Goal: Task Accomplishment & Management: Use online tool/utility

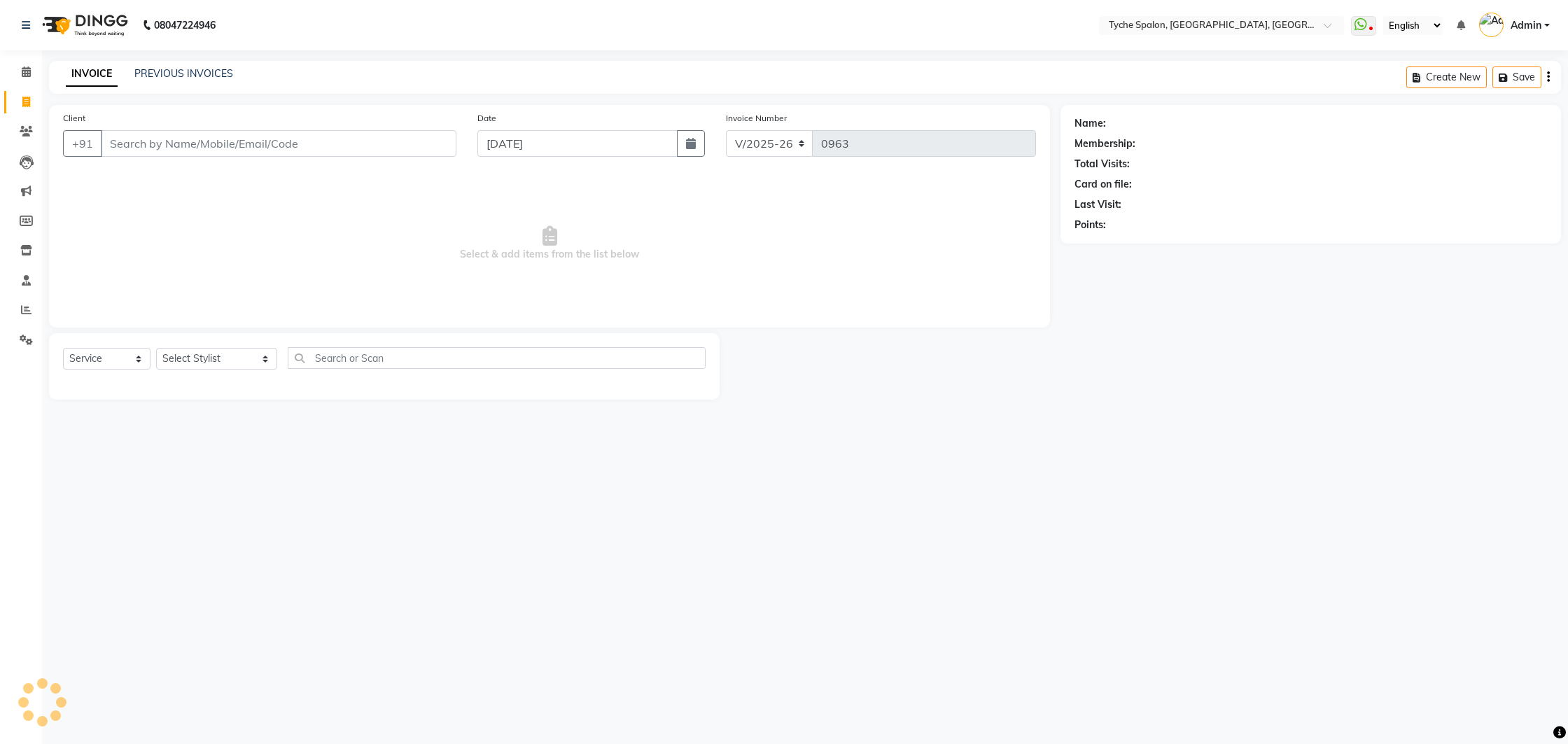
select select "6320"
select select "service"
click at [199, 358] on select "Select Stylist [PERSON_NAME] [PERSON_NAME] [PERSON_NAME] [PERSON_NAME] [PERSON_…" at bounding box center [217, 359] width 121 height 21
select select "48422"
click at [156, 348] on select "Select Stylist [PERSON_NAME] [PERSON_NAME] [PERSON_NAME] [PERSON_NAME] [PERSON_…" at bounding box center [217, 359] width 121 height 21
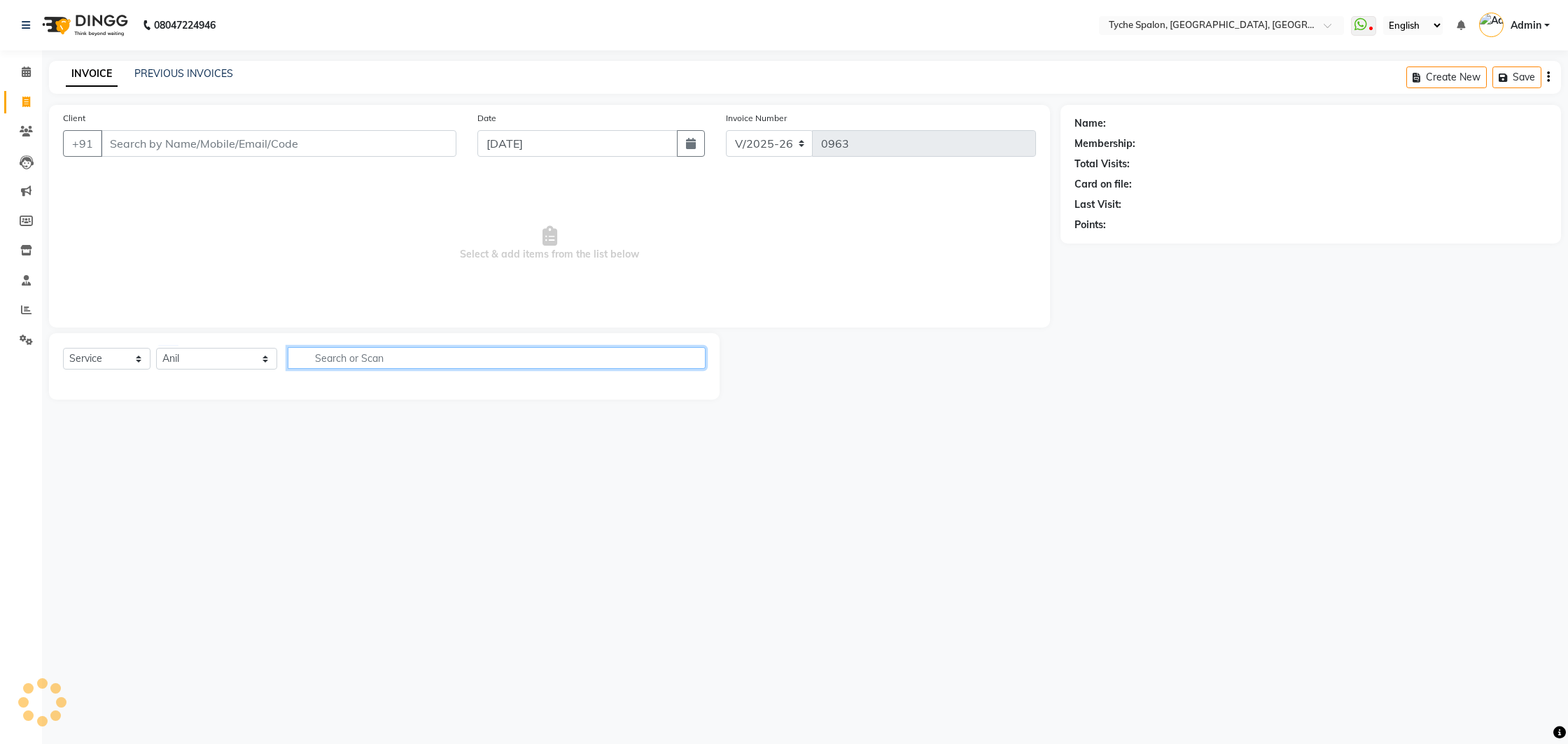
drag, startPoint x: 199, startPoint y: 358, endPoint x: 306, endPoint y: 352, distance: 107.2
click at [306, 353] on input "text" at bounding box center [497, 358] width 418 height 21
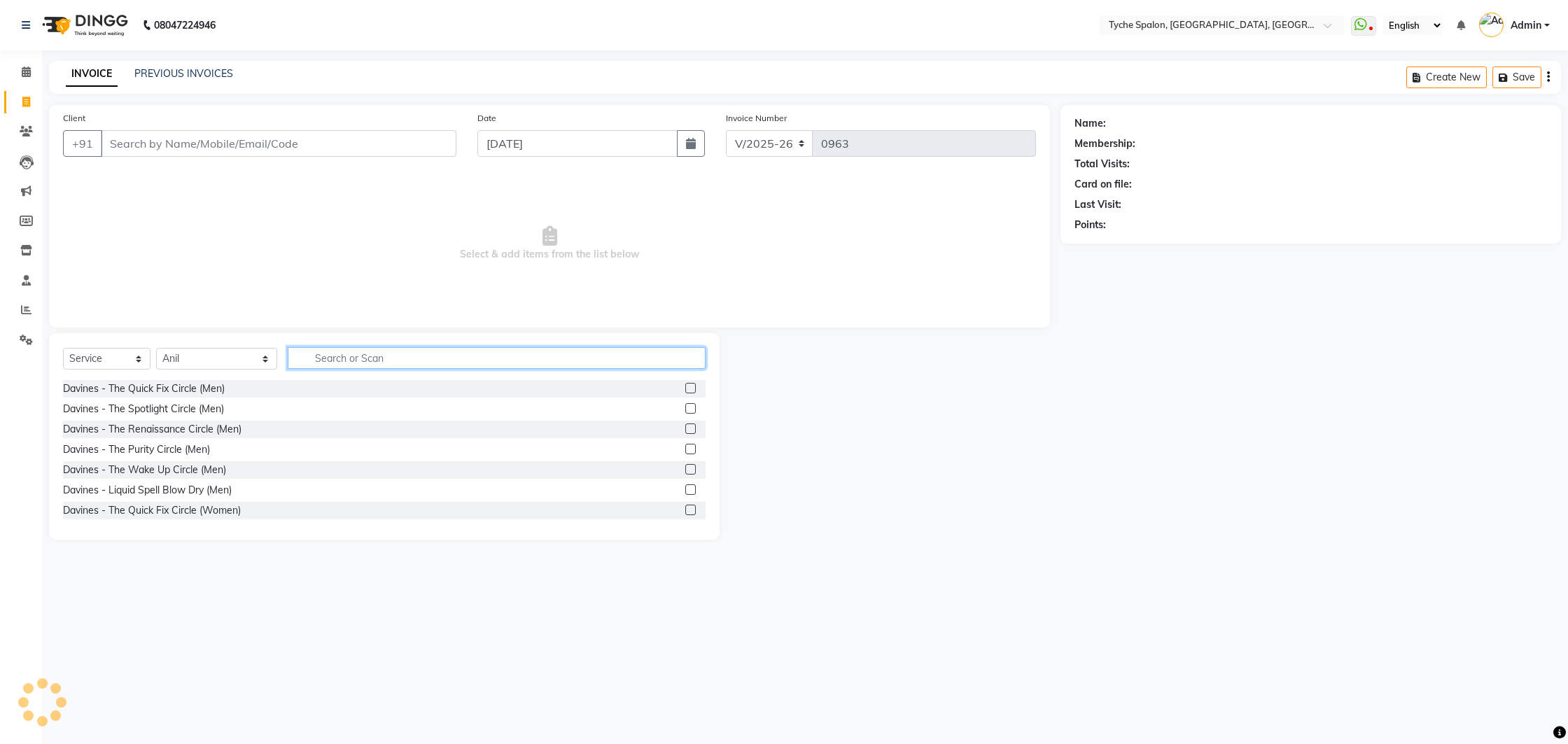
type input "s"
type input "eye"
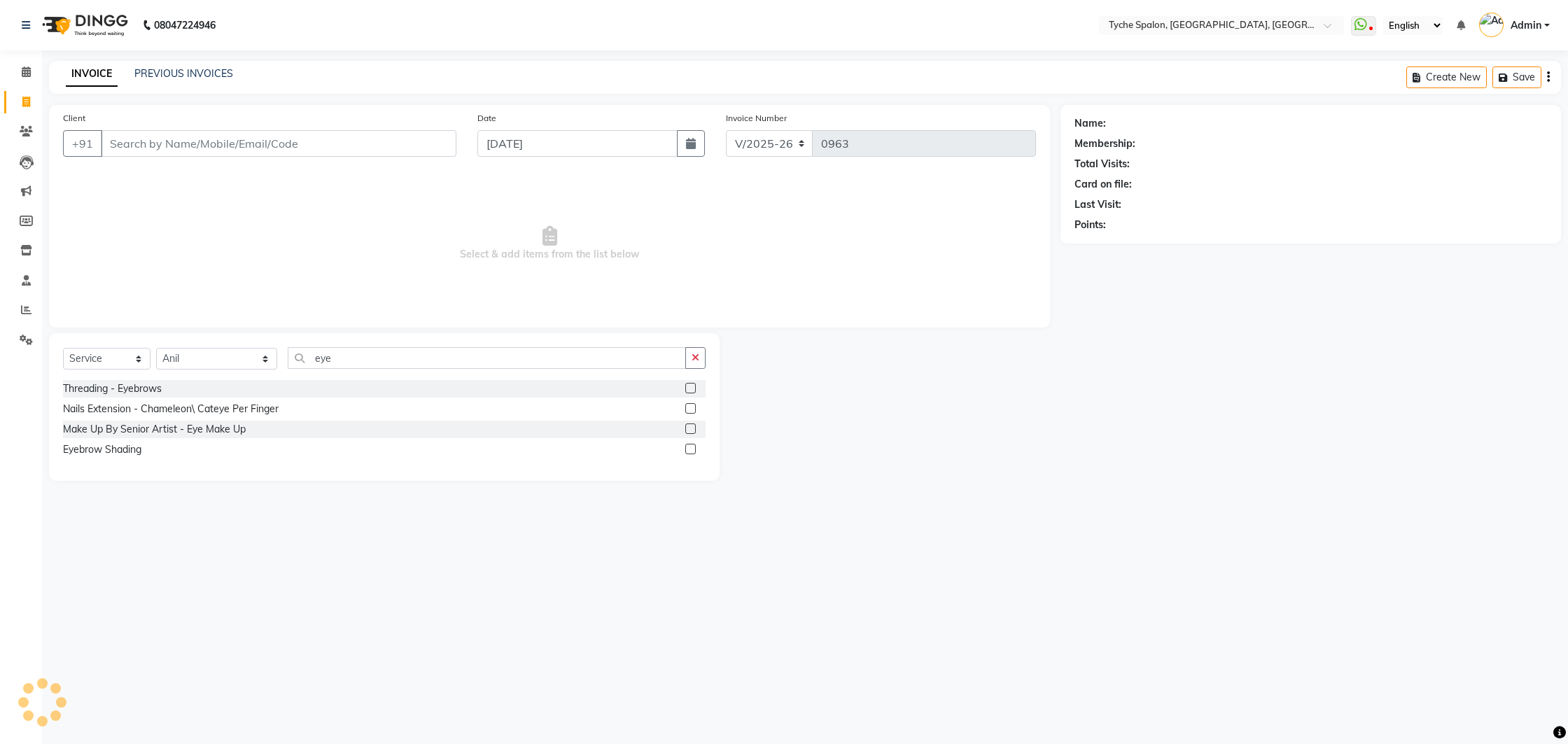
click at [694, 387] on label at bounding box center [690, 388] width 11 height 11
click at [694, 387] on input "checkbox" at bounding box center [689, 389] width 9 height 9
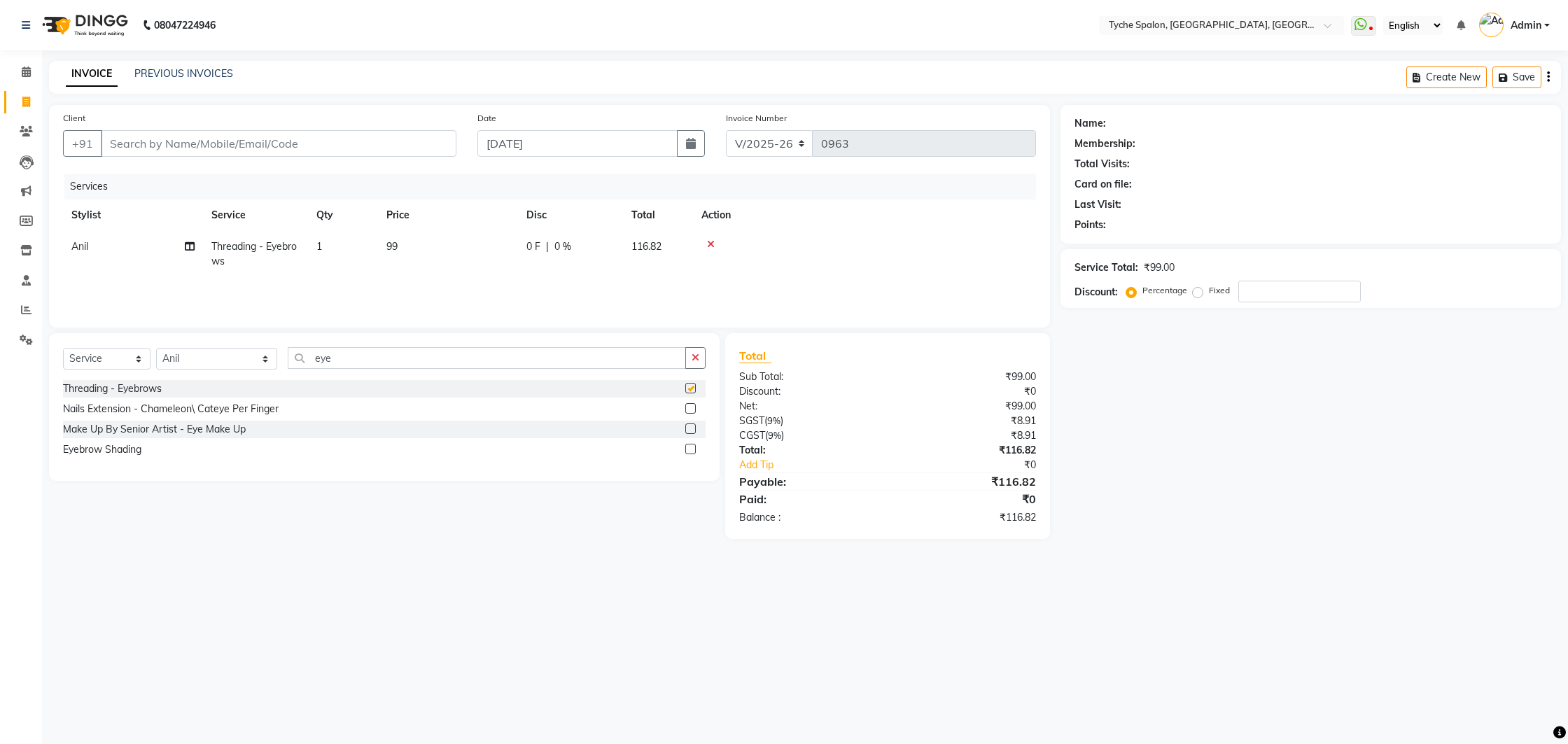
checkbox input "false"
click at [366, 362] on input "eye" at bounding box center [487, 358] width 399 height 21
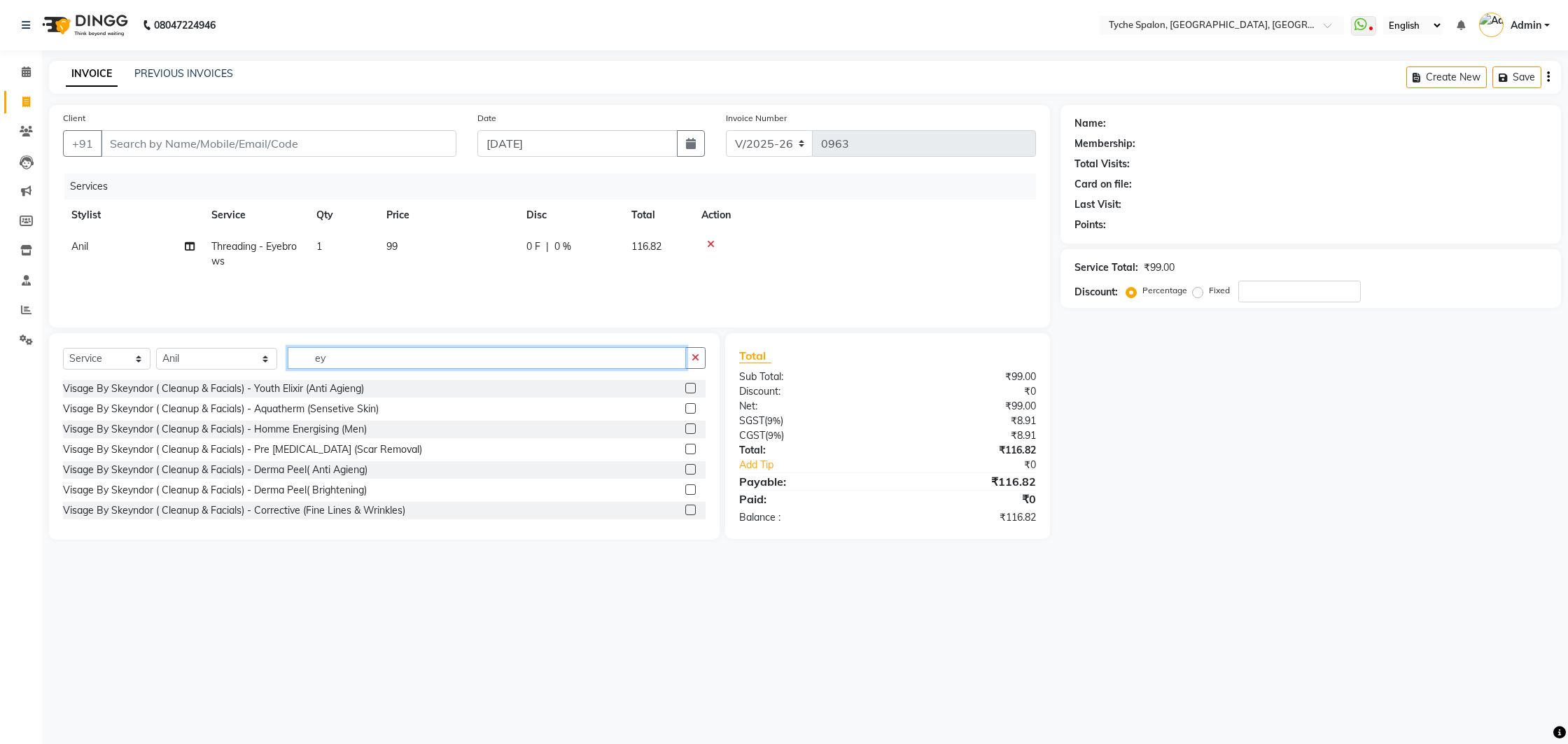
type input "e"
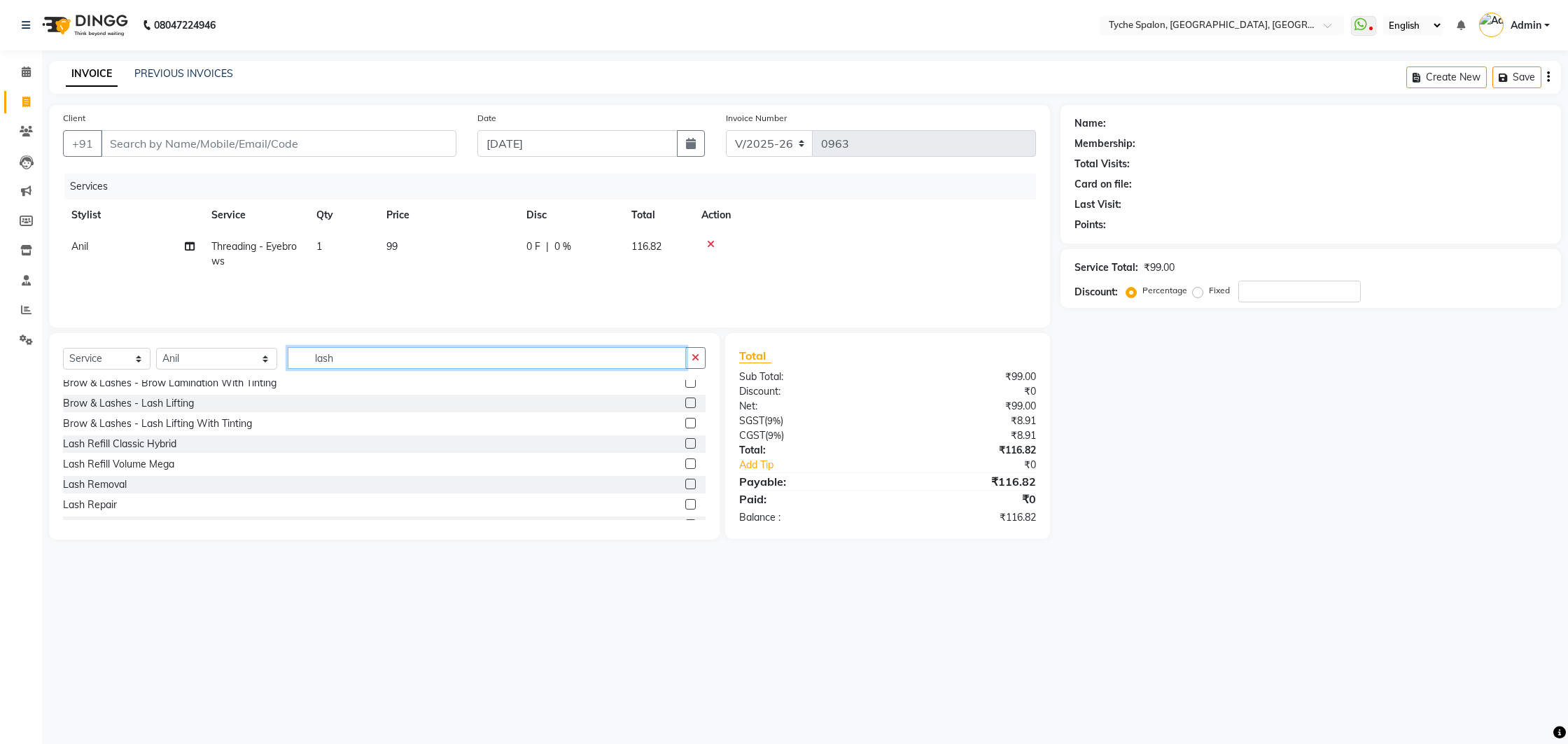
scroll to position [83, 0]
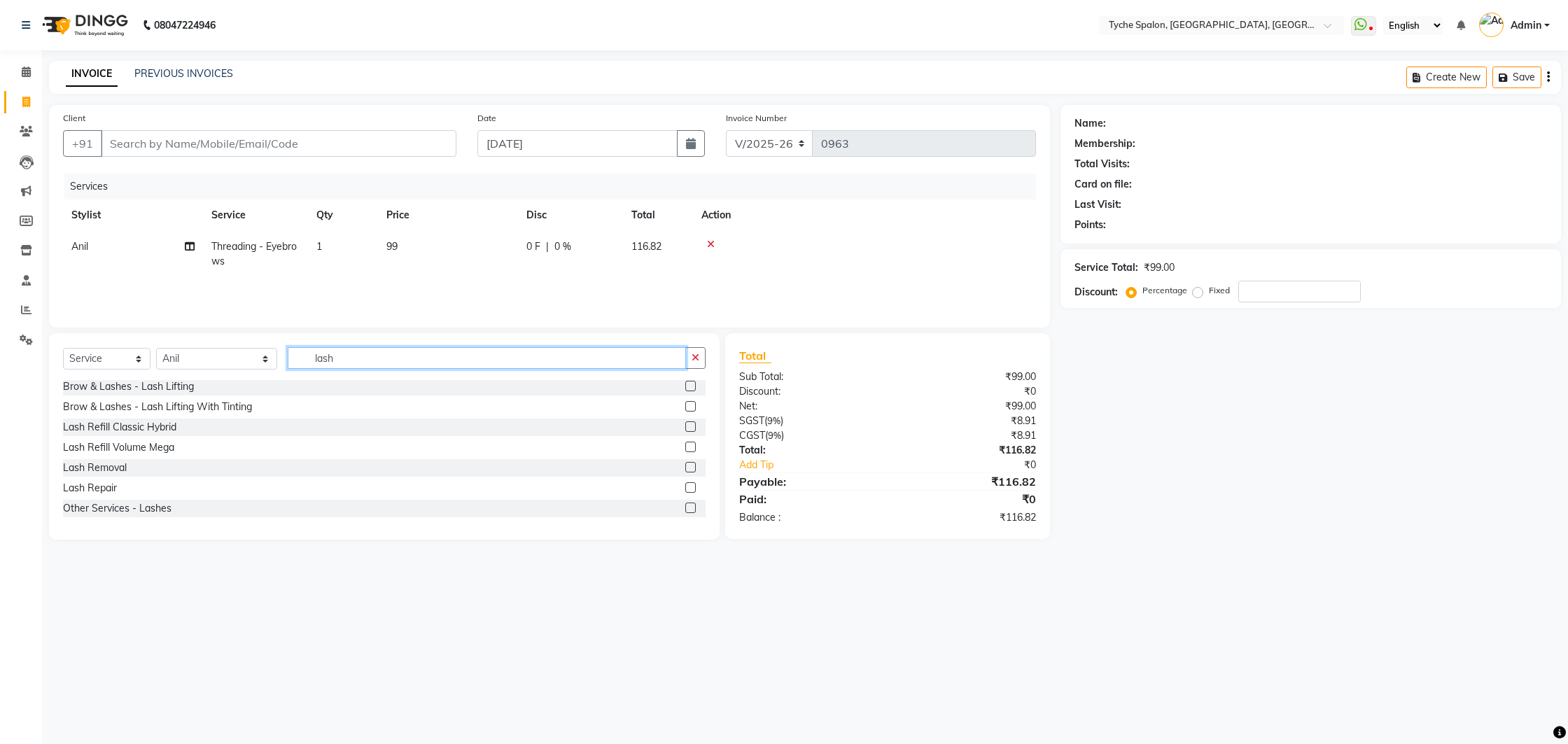
type input "lash"
click at [687, 509] on label at bounding box center [690, 508] width 11 height 11
click at [687, 509] on input "checkbox" at bounding box center [689, 508] width 9 height 9
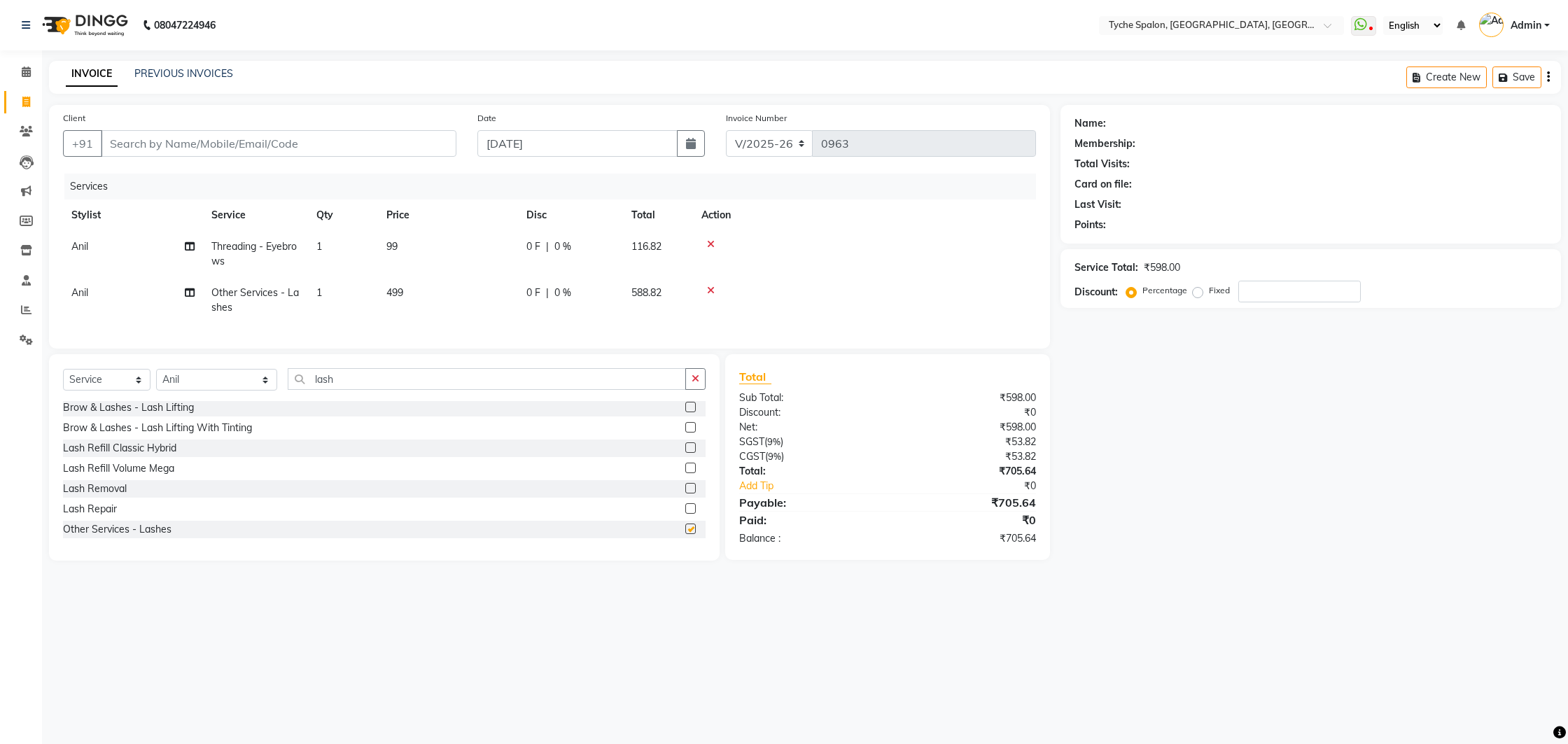
checkbox input "false"
click at [389, 294] on span "499" at bounding box center [394, 293] width 17 height 12
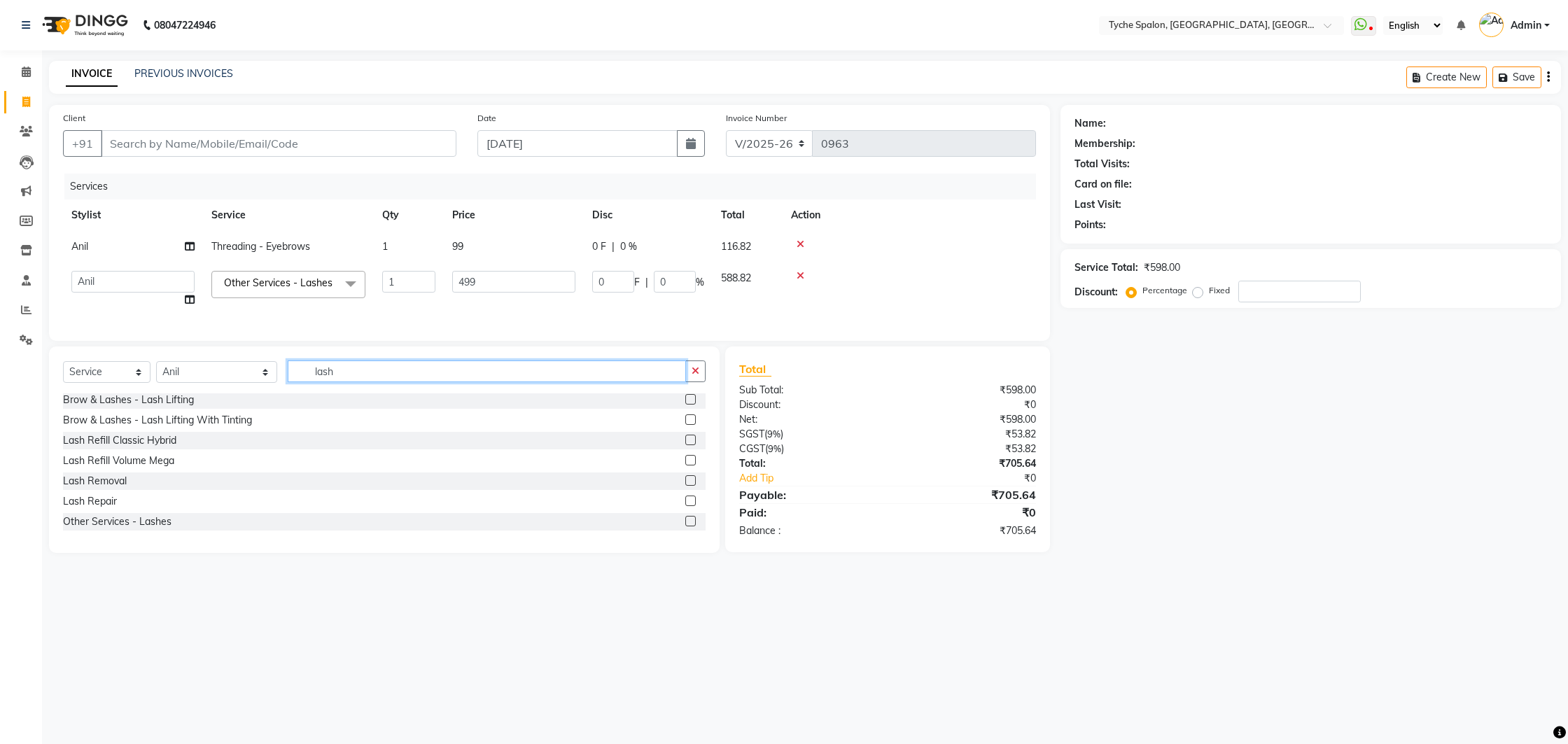
drag, startPoint x: 347, startPoint y: 379, endPoint x: 276, endPoint y: 363, distance: 72.8
click at [288, 367] on input "lash" at bounding box center [487, 371] width 399 height 21
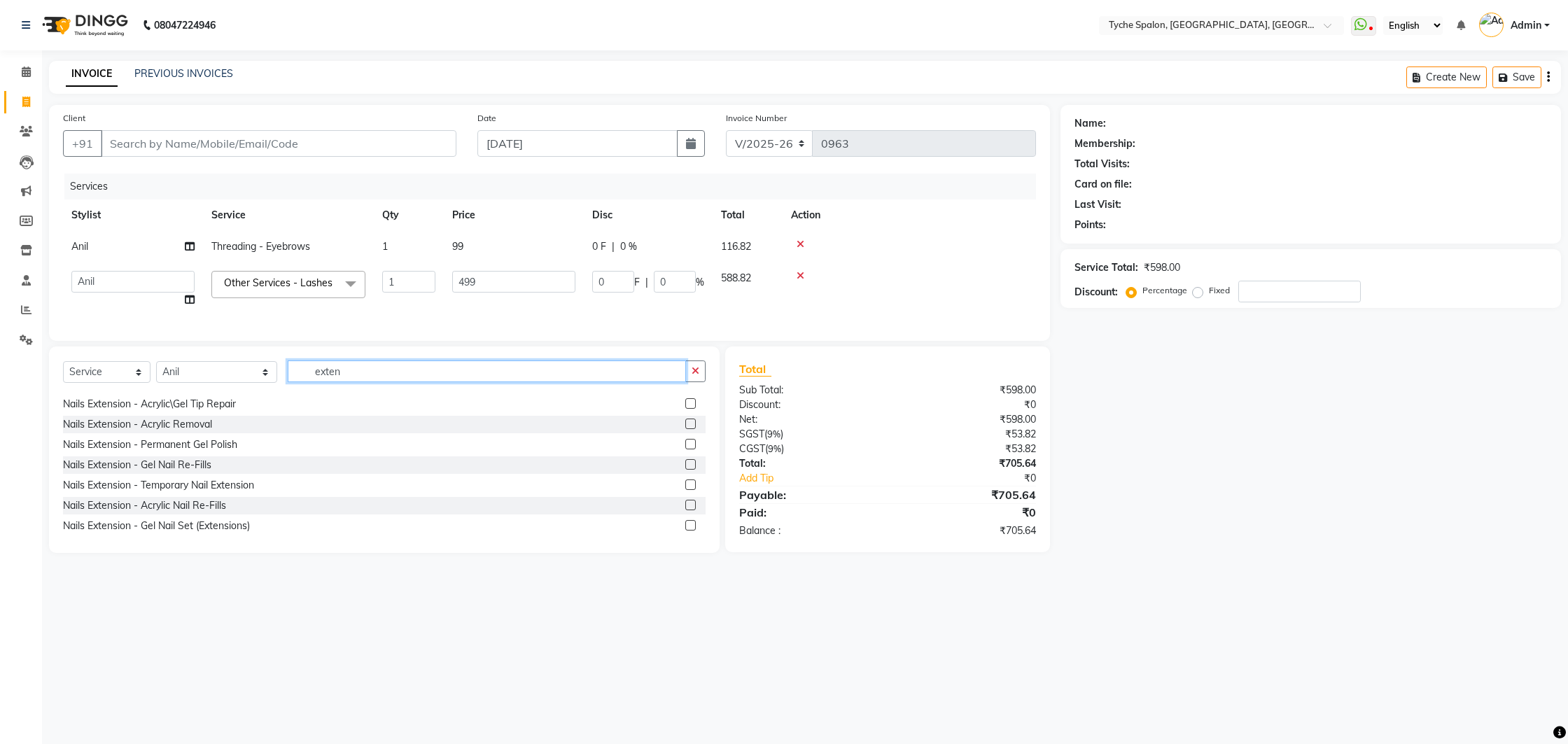
scroll to position [142, 0]
type input "exten"
click at [690, 488] on label at bounding box center [690, 483] width 11 height 11
click at [690, 488] on input "checkbox" at bounding box center [689, 484] width 9 height 9
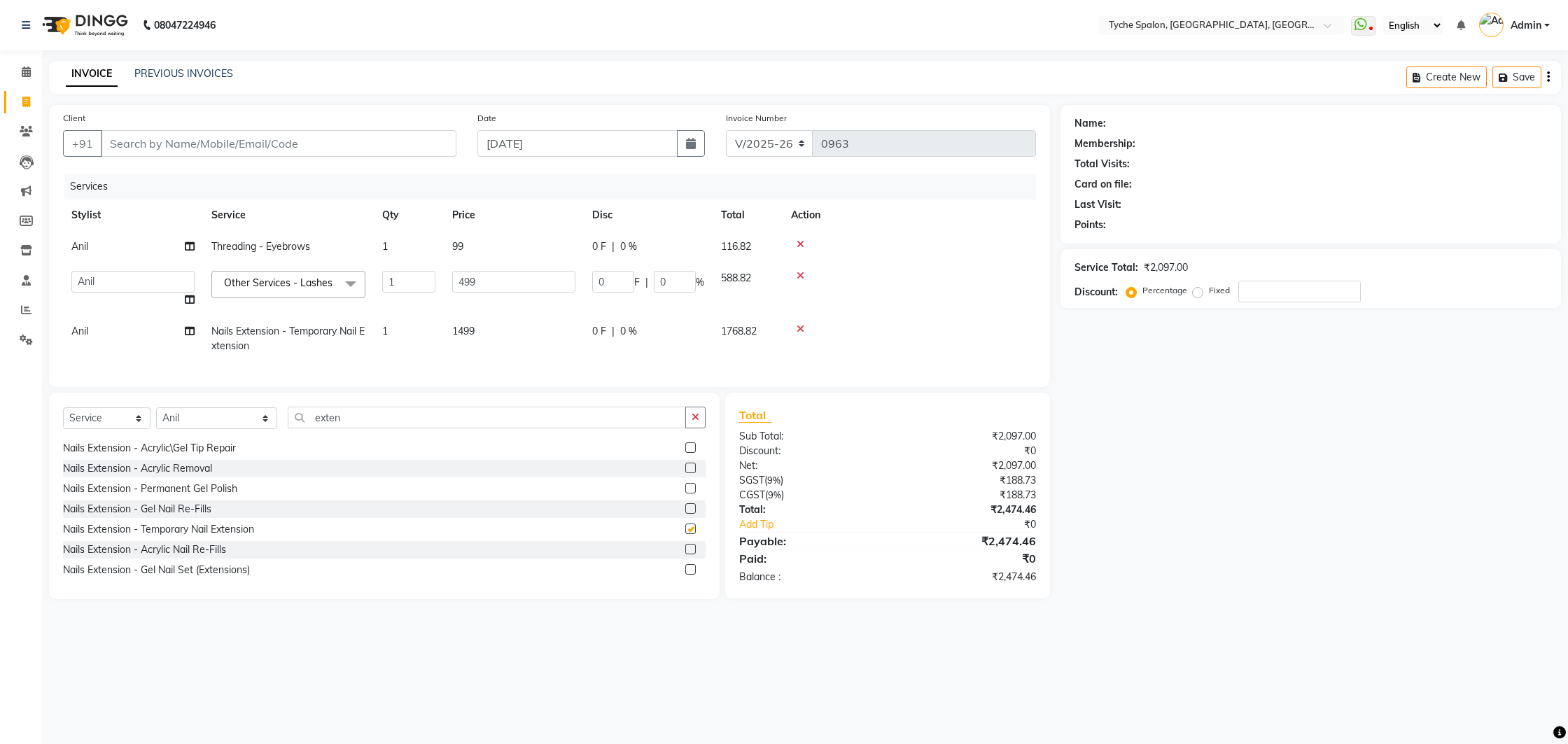
checkbox input "false"
click at [690, 575] on label at bounding box center [690, 570] width 11 height 11
click at [690, 575] on input "checkbox" at bounding box center [689, 570] width 9 height 9
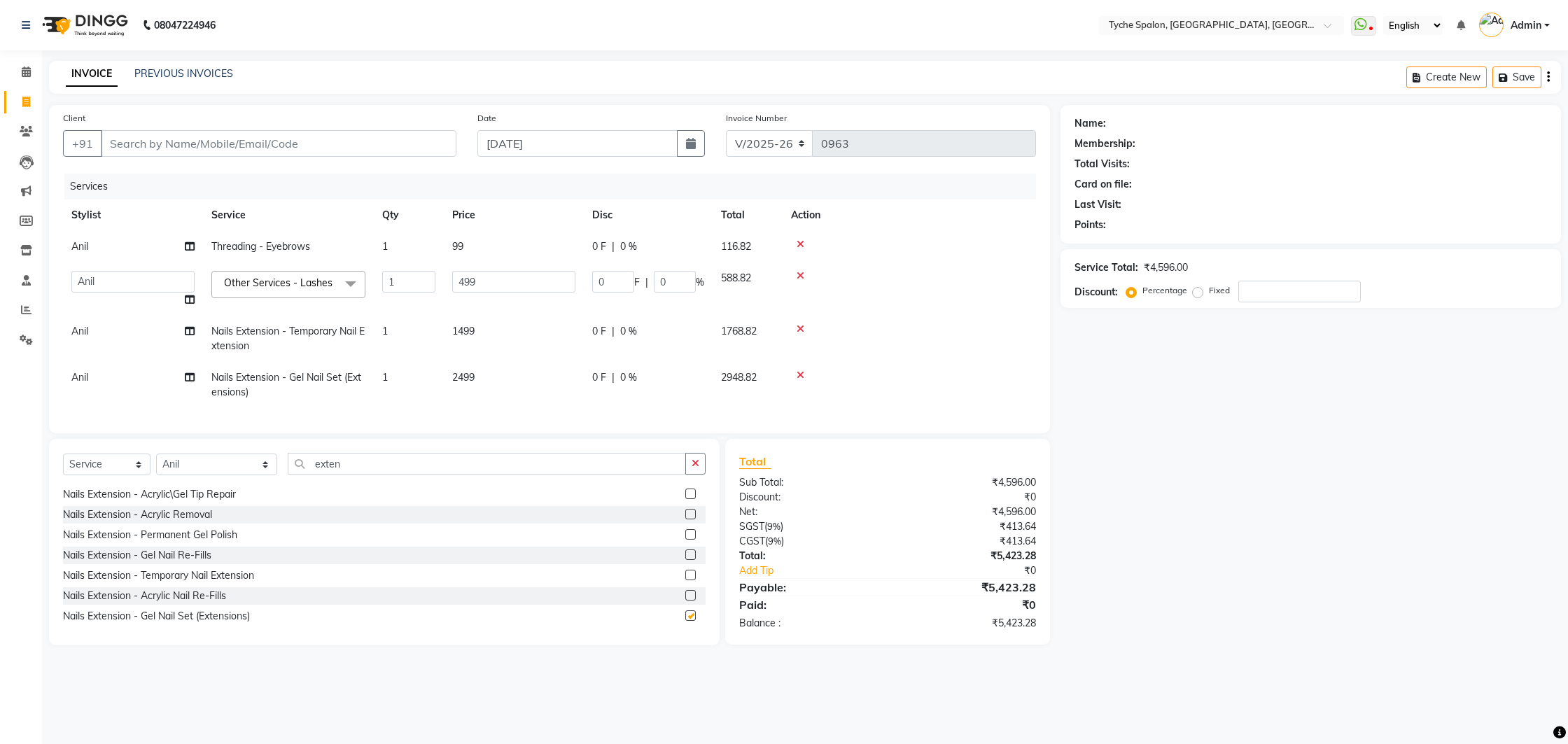
checkbox input "false"
click at [797, 380] on icon at bounding box center [800, 375] width 8 height 10
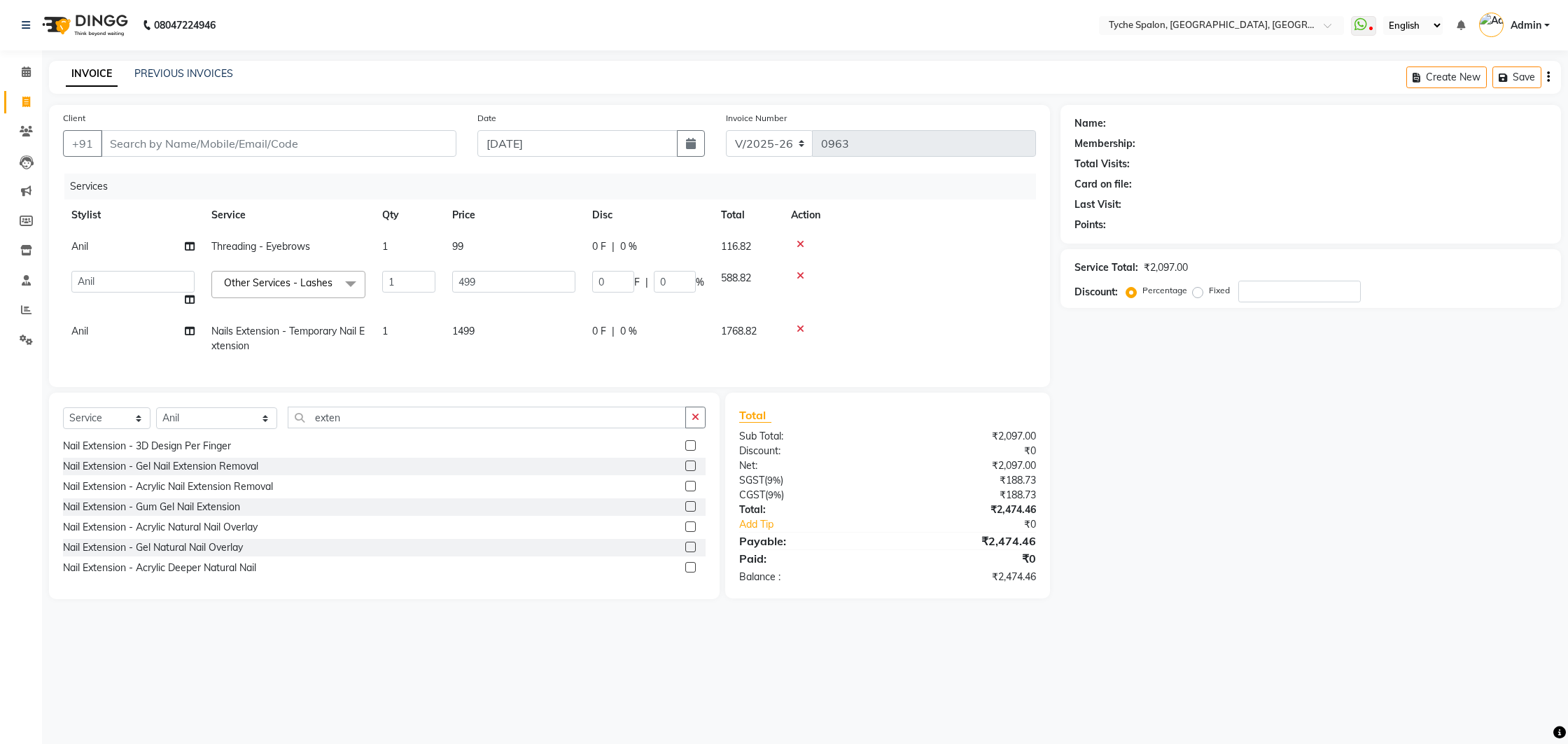
click at [799, 334] on icon at bounding box center [800, 328] width 8 height 10
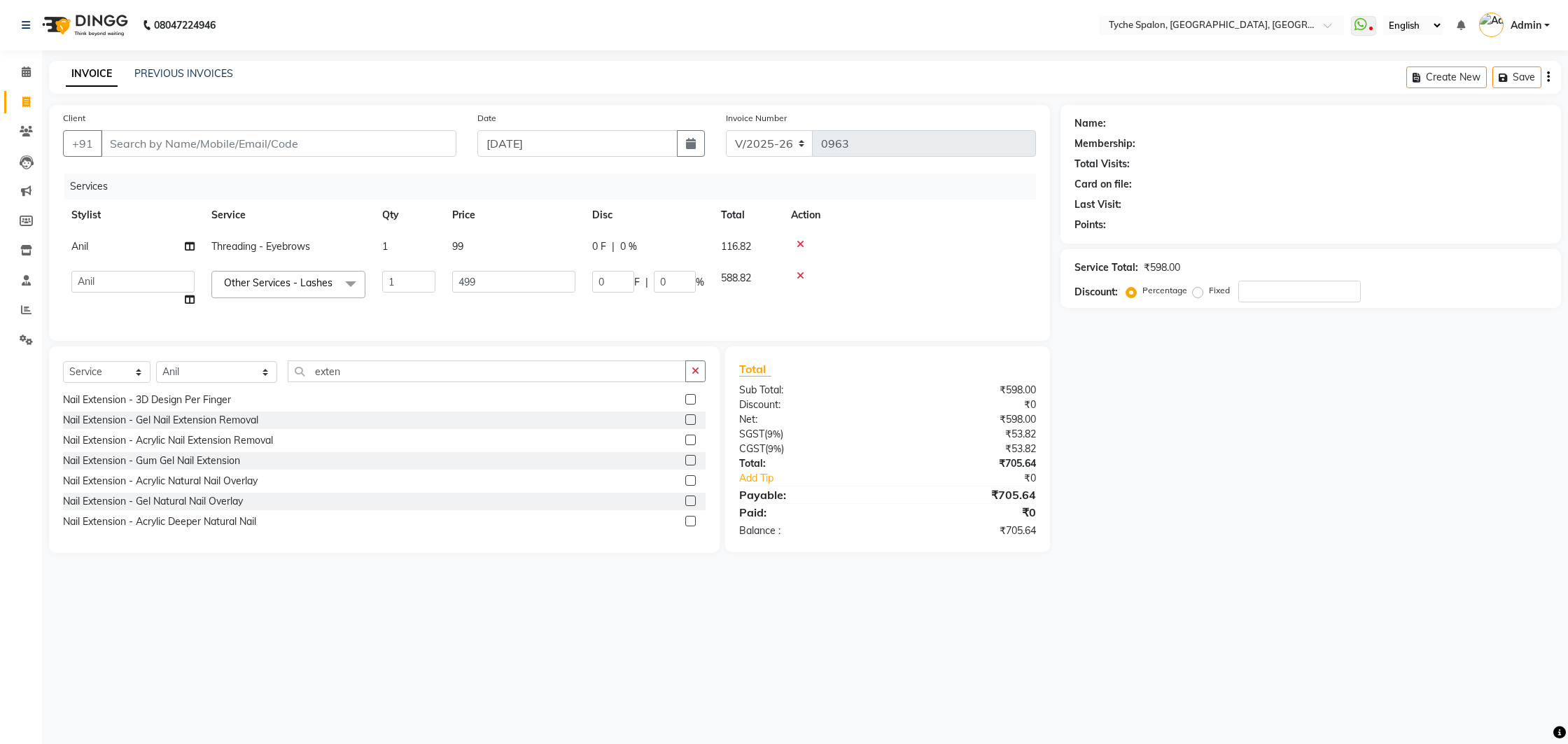
click at [799, 276] on icon at bounding box center [800, 276] width 8 height 10
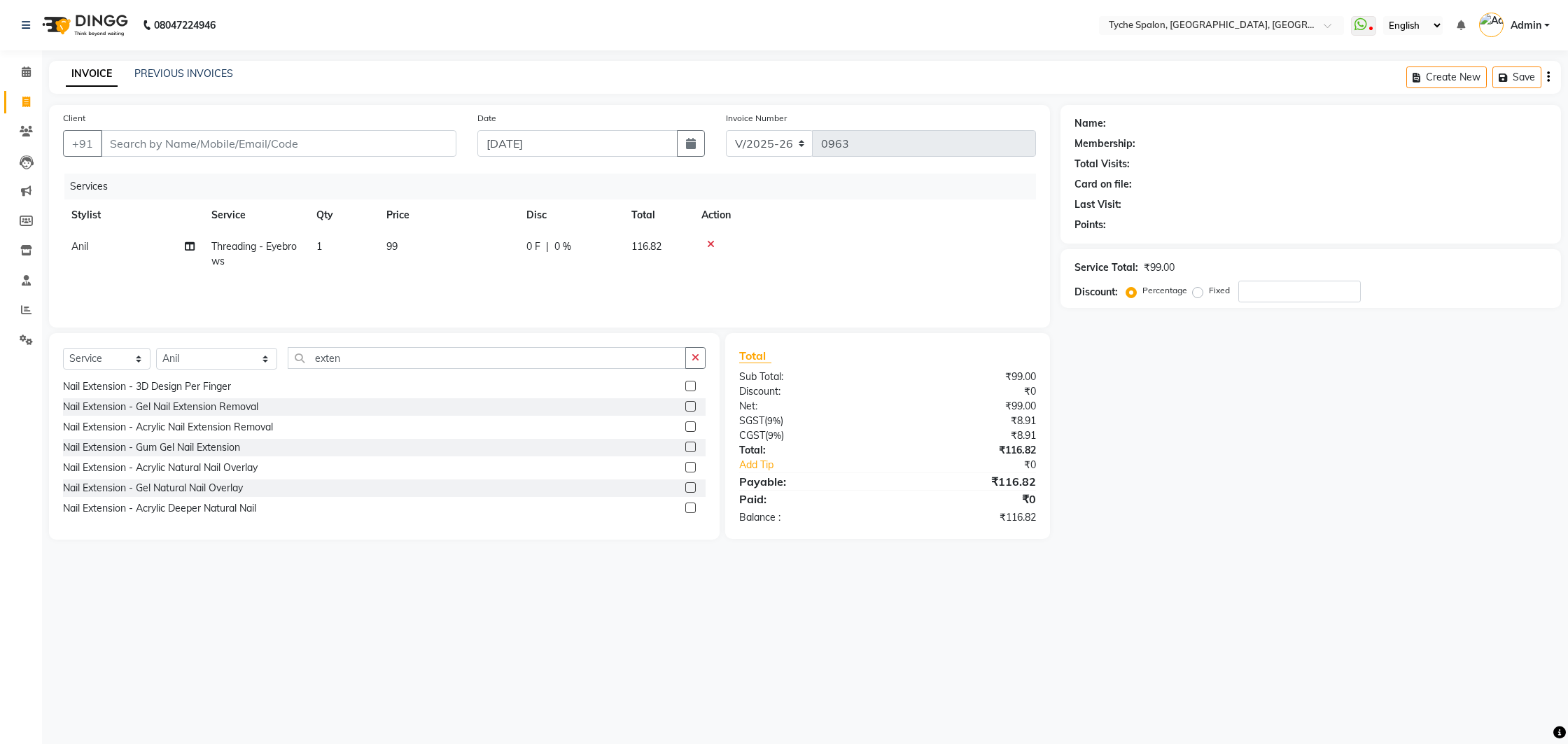
click at [708, 242] on icon at bounding box center [711, 244] width 8 height 10
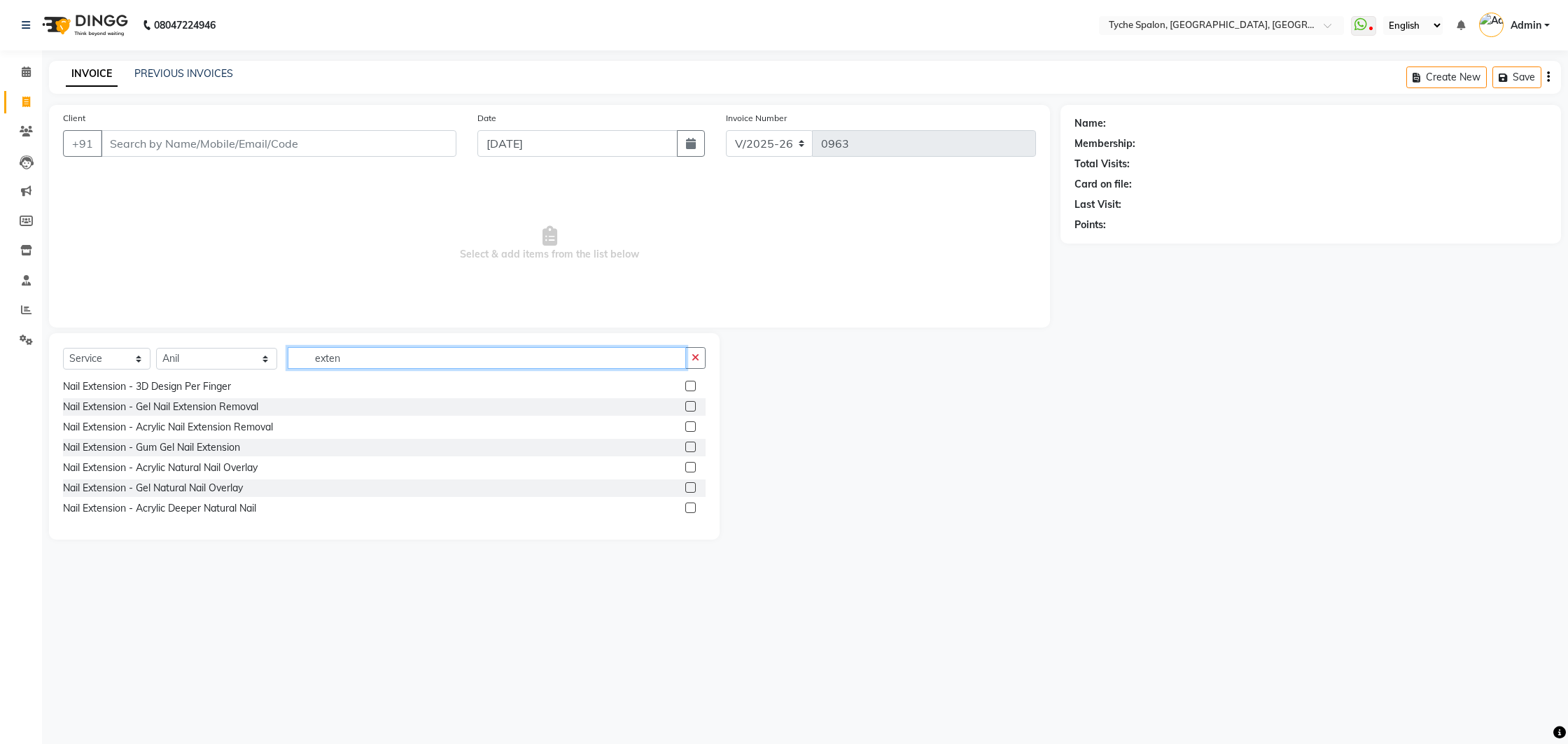
drag, startPoint x: 367, startPoint y: 365, endPoint x: 295, endPoint y: 358, distance: 72.3
click at [295, 358] on input "exten" at bounding box center [487, 358] width 399 height 21
drag, startPoint x: 309, startPoint y: 357, endPoint x: 240, endPoint y: 352, distance: 69.2
click at [240, 352] on div "Select Service Product Membership Package Voucher Prepaid Gift Card Select Styl…" at bounding box center [384, 363] width 643 height 33
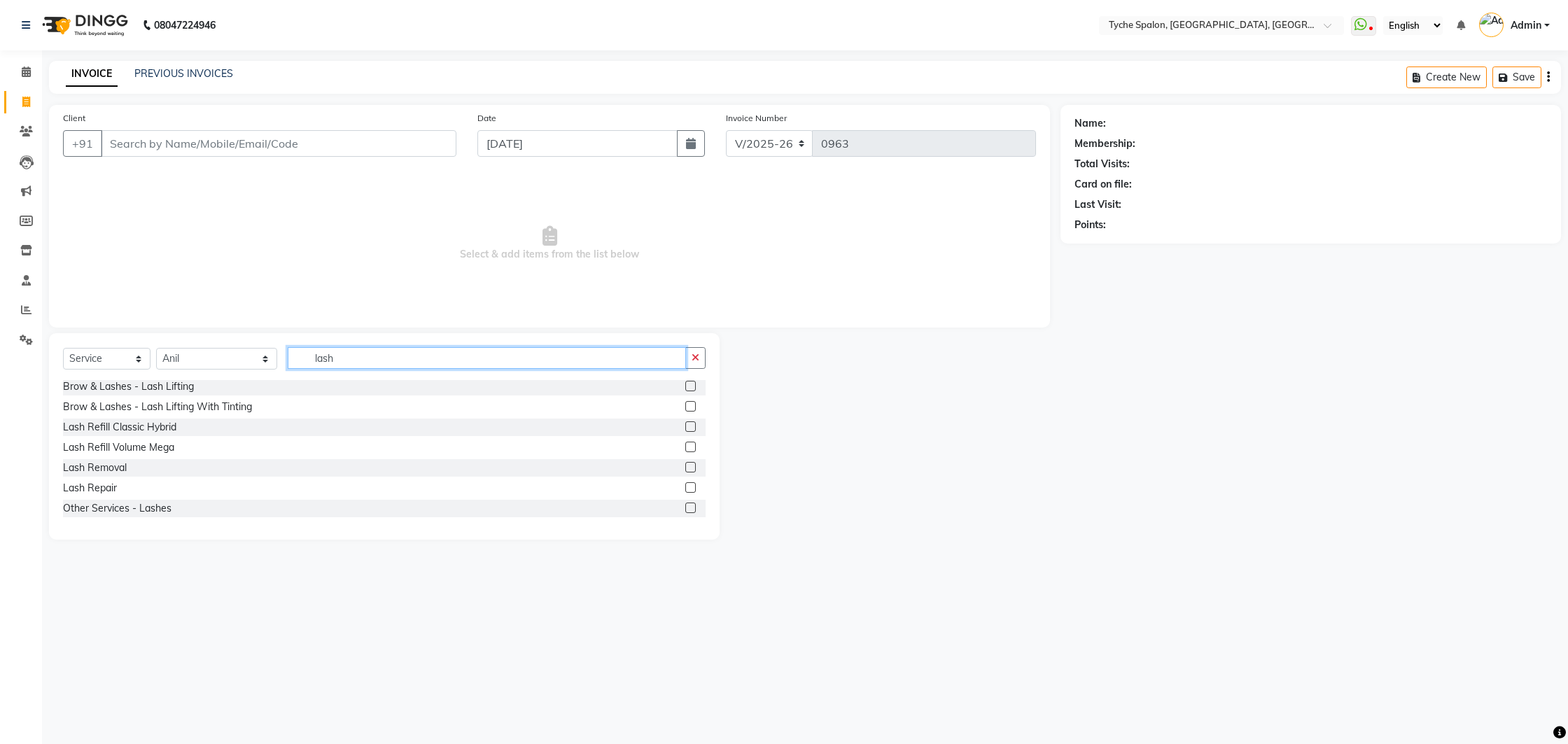
type input "lash"
click at [691, 512] on label at bounding box center [690, 508] width 11 height 11
click at [691, 512] on input "checkbox" at bounding box center [689, 508] width 9 height 9
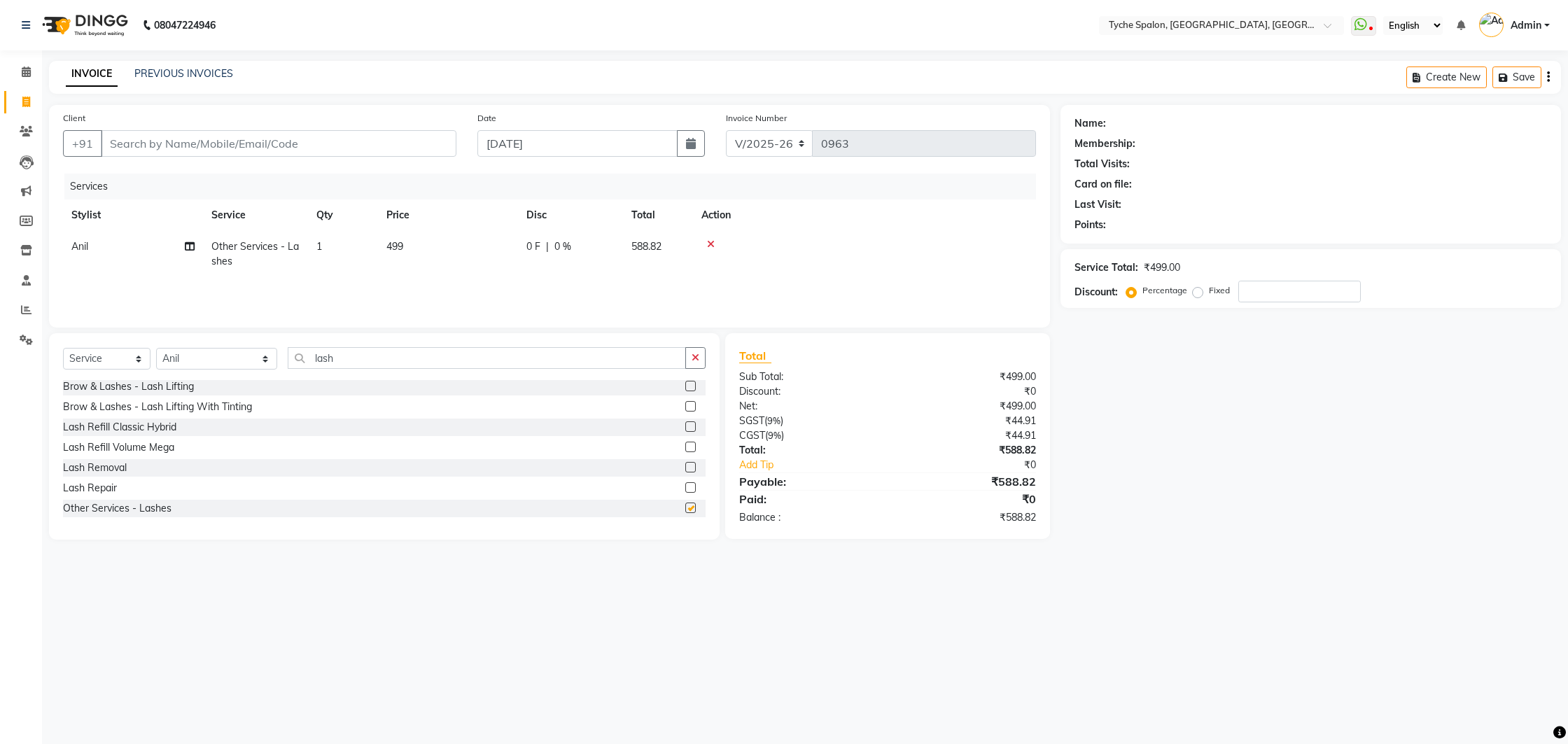
checkbox input "false"
click at [390, 244] on span "499" at bounding box center [394, 246] width 17 height 12
drag, startPoint x: 468, startPoint y: 249, endPoint x: 429, endPoint y: 245, distance: 39.2
click at [429, 245] on tr "[PERSON_NAME] [PERSON_NAME] [PERSON_NAME] [PERSON_NAME] [PERSON_NAME] [PERSON_N…" at bounding box center [549, 258] width 973 height 54
type input "1499"
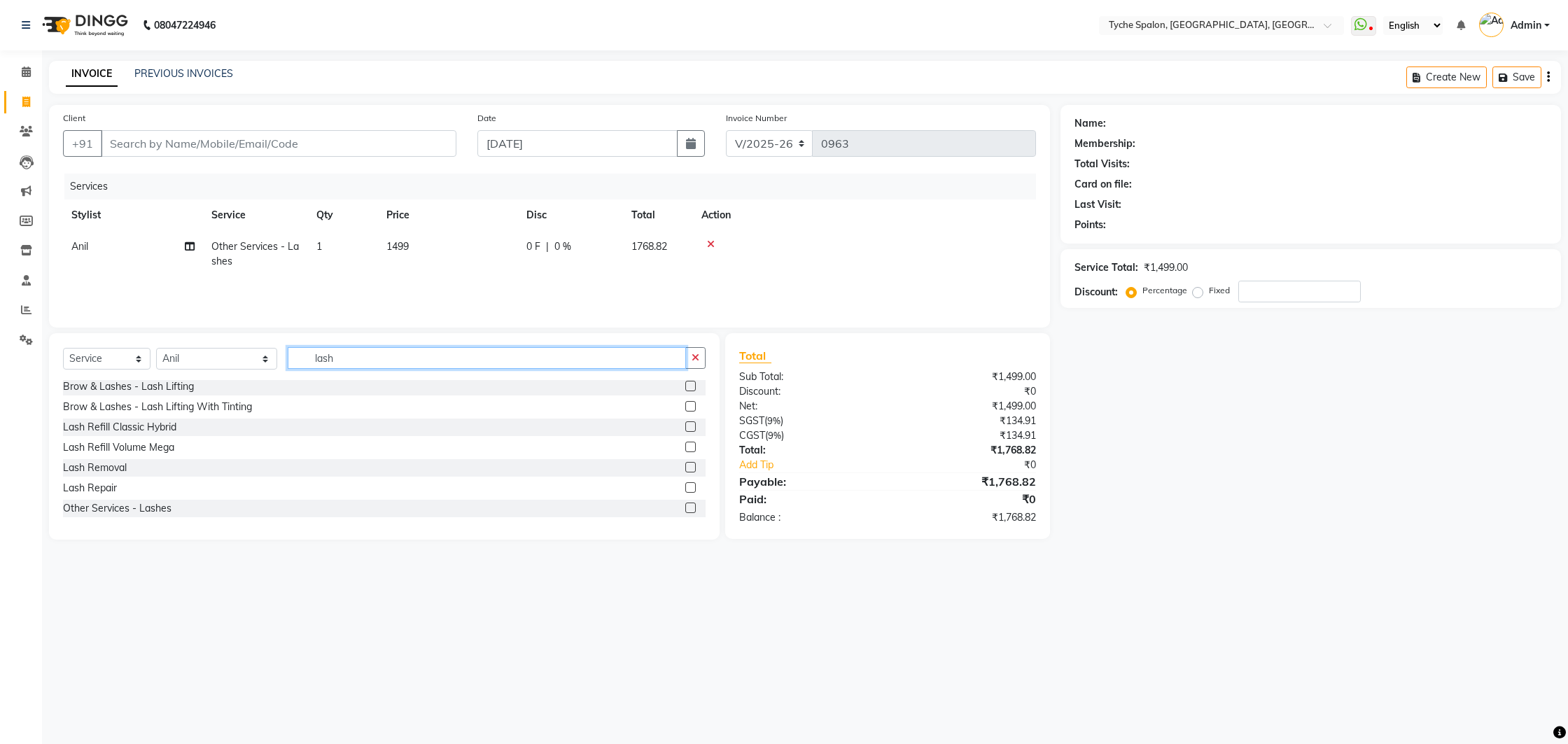
drag, startPoint x: 324, startPoint y: 363, endPoint x: 261, endPoint y: 343, distance: 66.1
click at [262, 343] on div "Select Service Product Membership Package Voucher Prepaid Gift Card Select Styl…" at bounding box center [384, 437] width 671 height 207
type input "tyche"
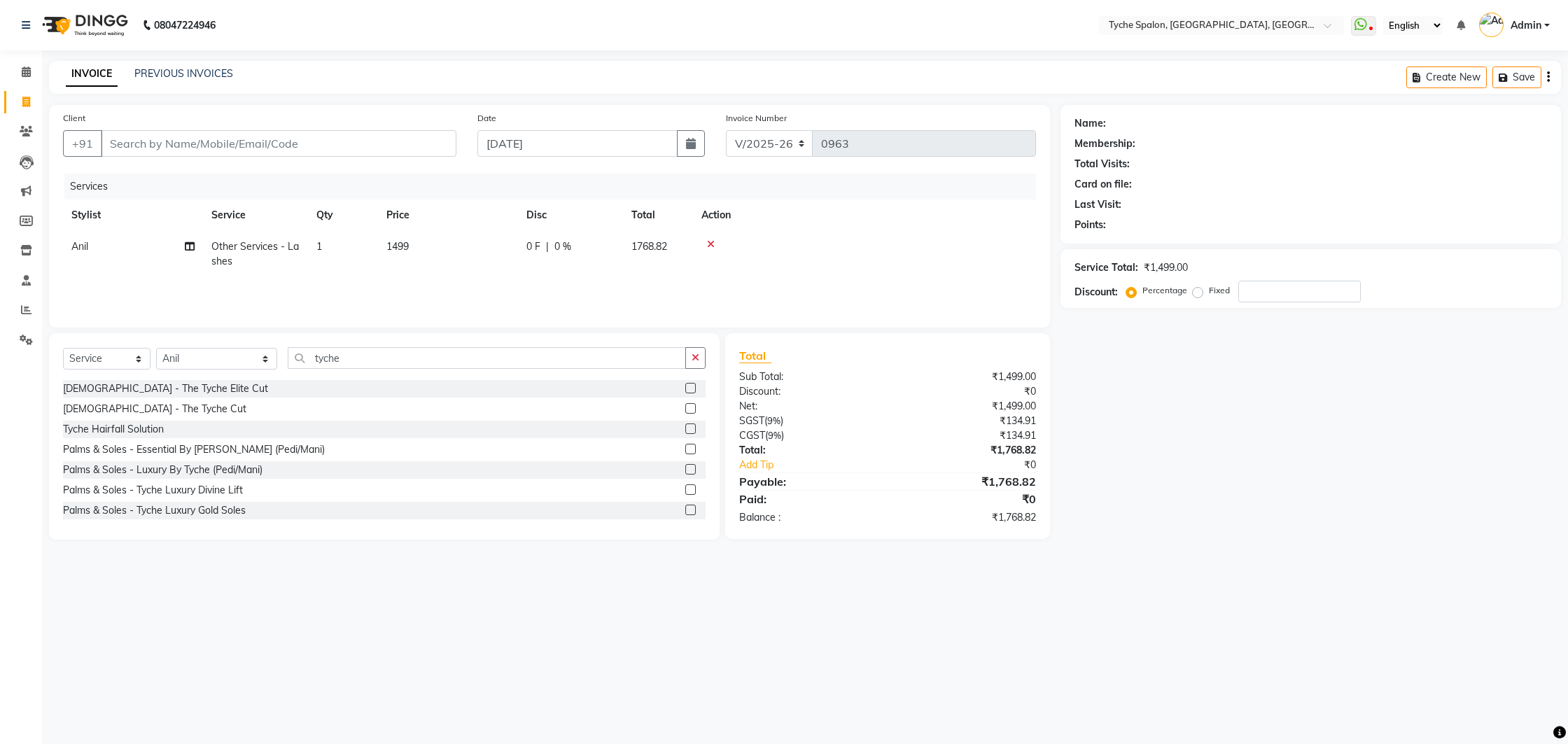
click at [691, 390] on label at bounding box center [690, 388] width 11 height 11
click at [691, 390] on input "checkbox" at bounding box center [689, 389] width 9 height 9
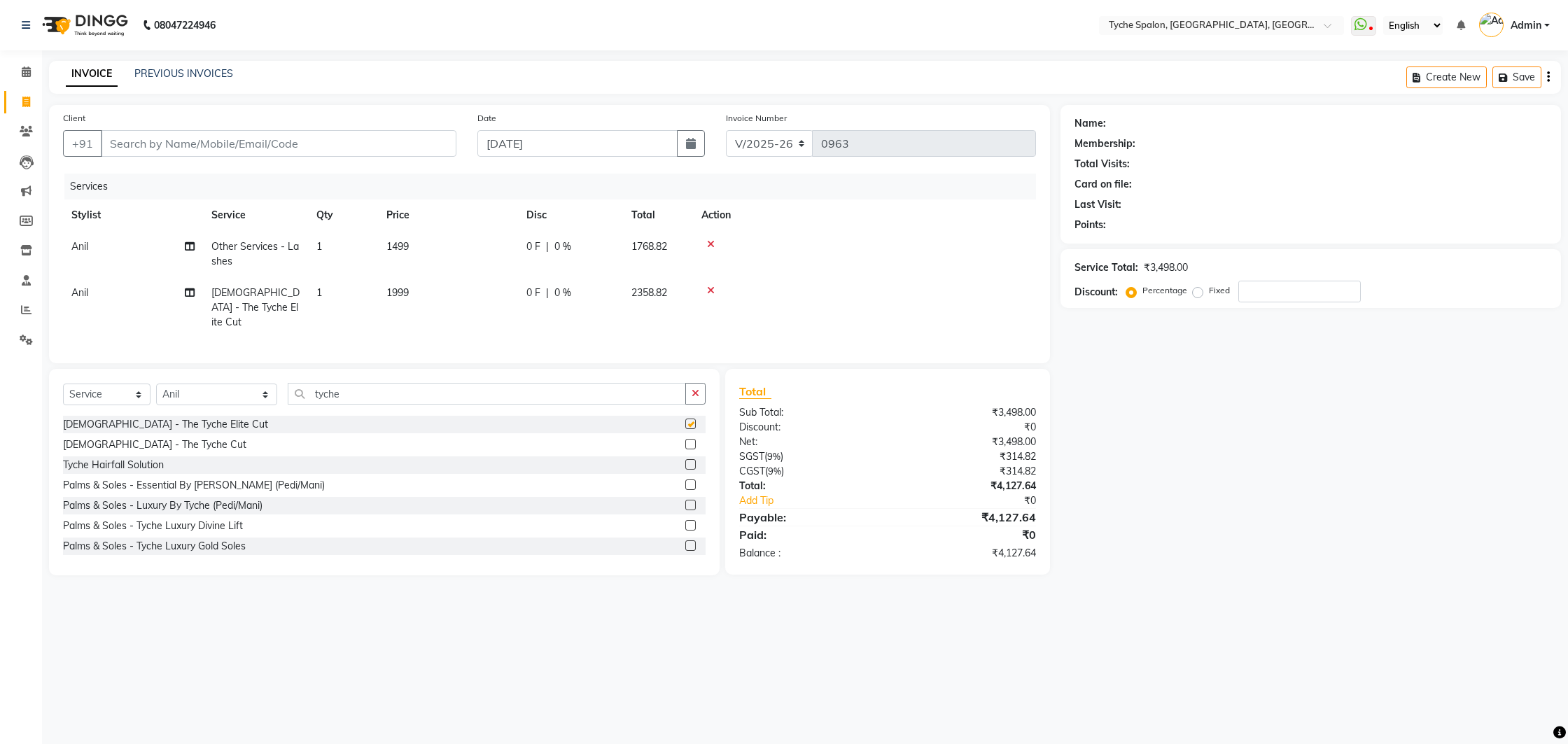
checkbox input "false"
click at [1283, 294] on input "number" at bounding box center [1299, 292] width 122 height 21
type input "1"
type input "2"
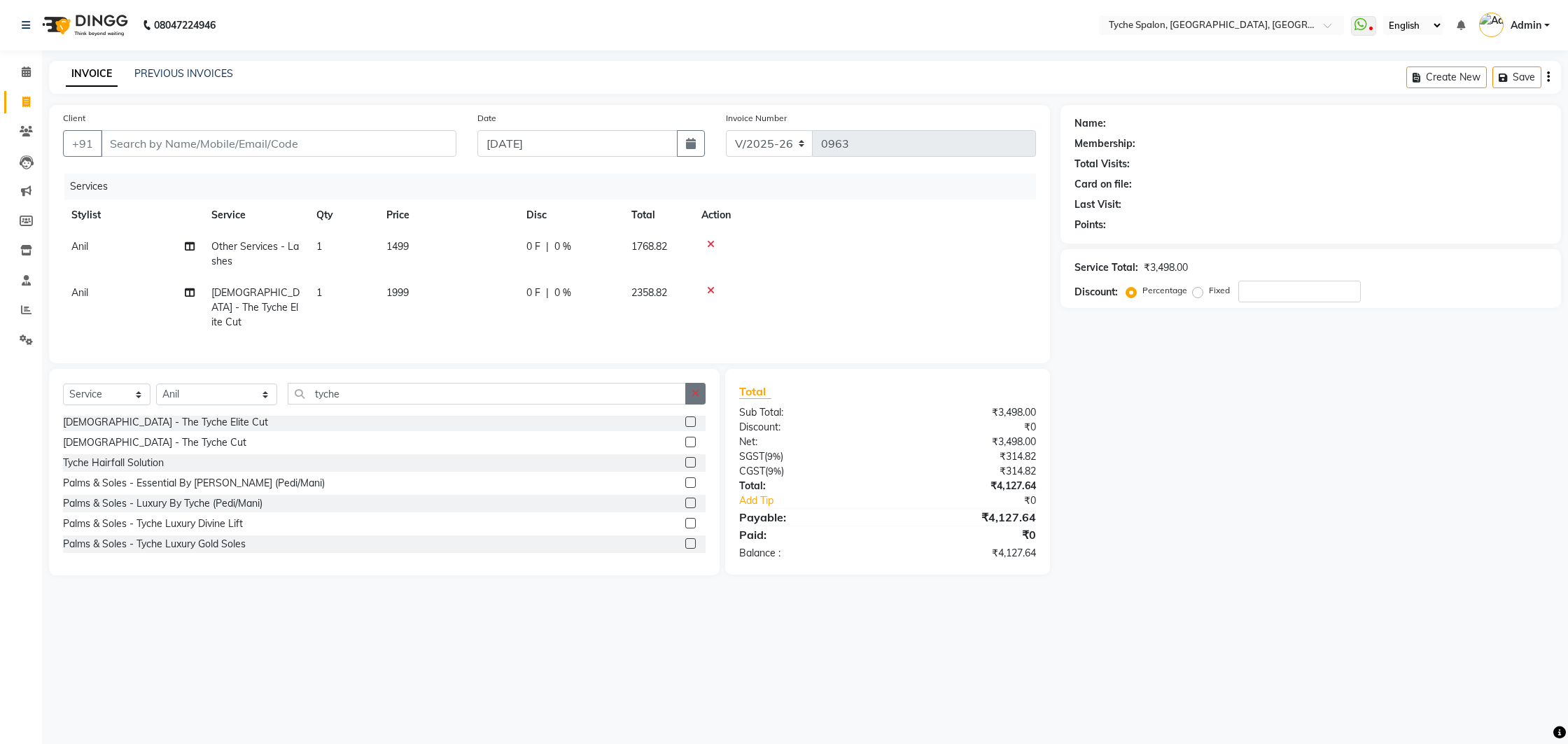
click at [688, 437] on label at bounding box center [690, 442] width 11 height 11
click at [688, 438] on input "checkbox" at bounding box center [689, 442] width 9 height 9
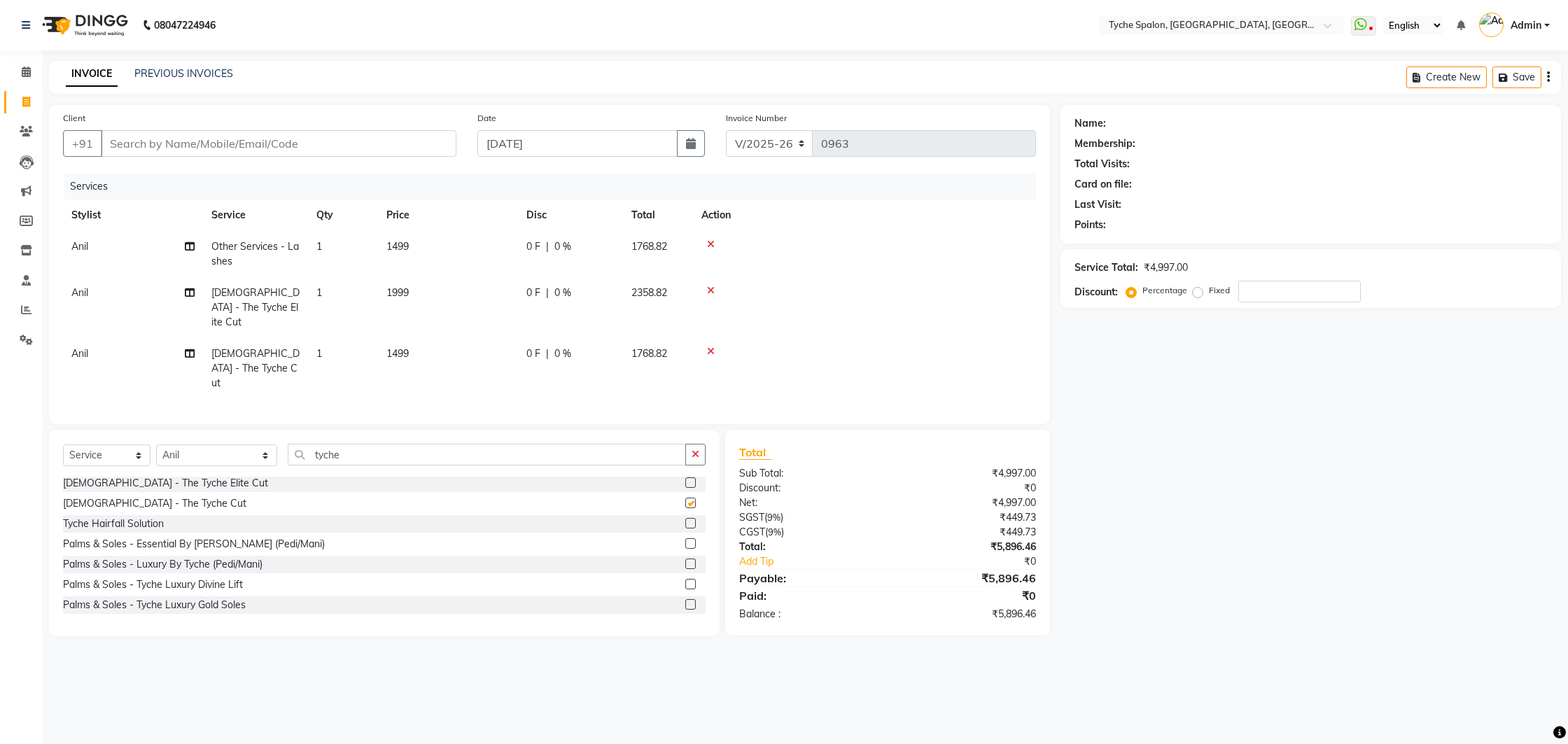
checkbox input "false"
click at [709, 289] on icon at bounding box center [711, 290] width 8 height 10
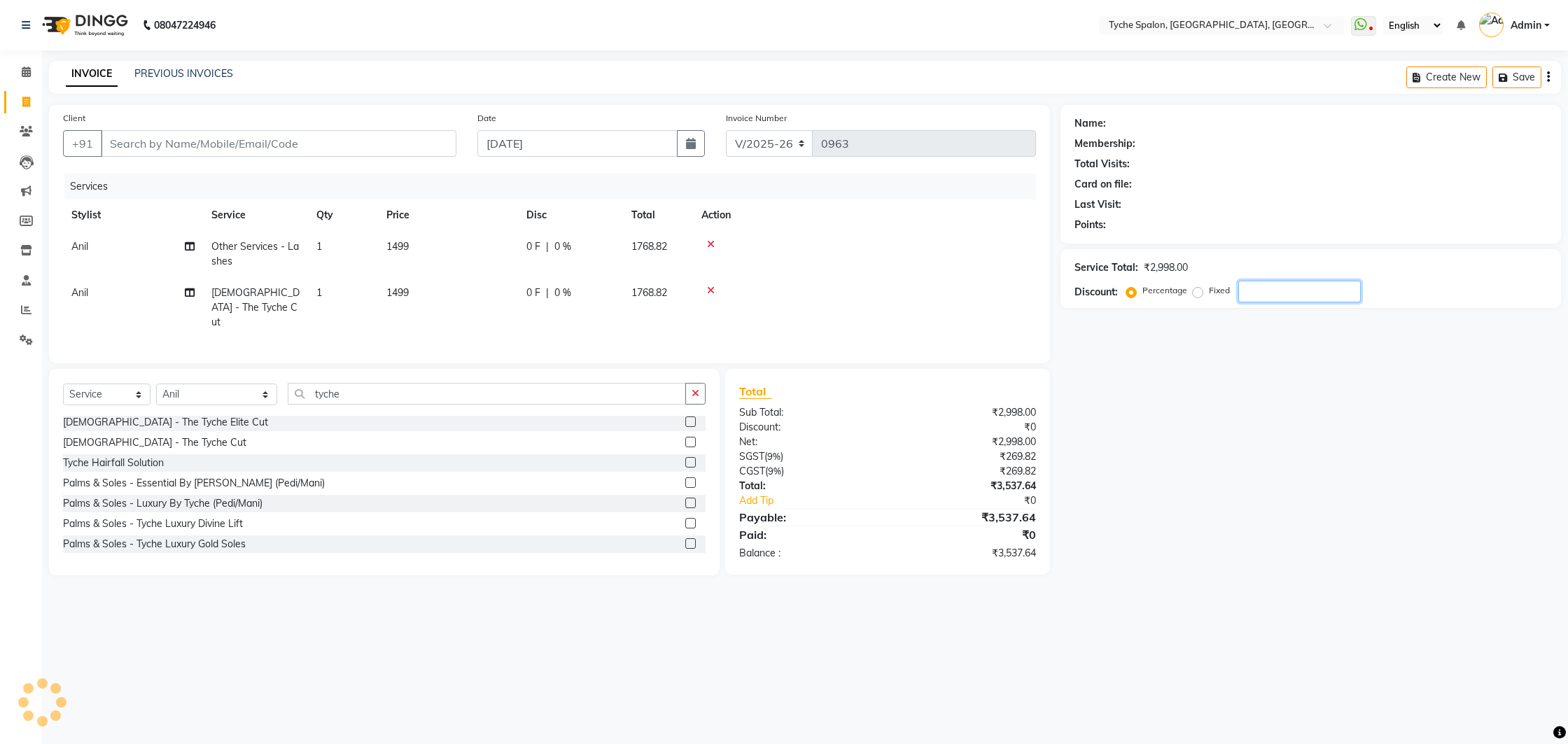
click at [1251, 292] on input "number" at bounding box center [1299, 292] width 122 height 21
type input "1"
drag, startPoint x: 1265, startPoint y: 292, endPoint x: 1222, endPoint y: 288, distance: 43.2
click at [1222, 288] on div "Percentage Fixed 15" at bounding box center [1245, 292] width 232 height 21
click at [1259, 286] on input "15" at bounding box center [1299, 292] width 122 height 21
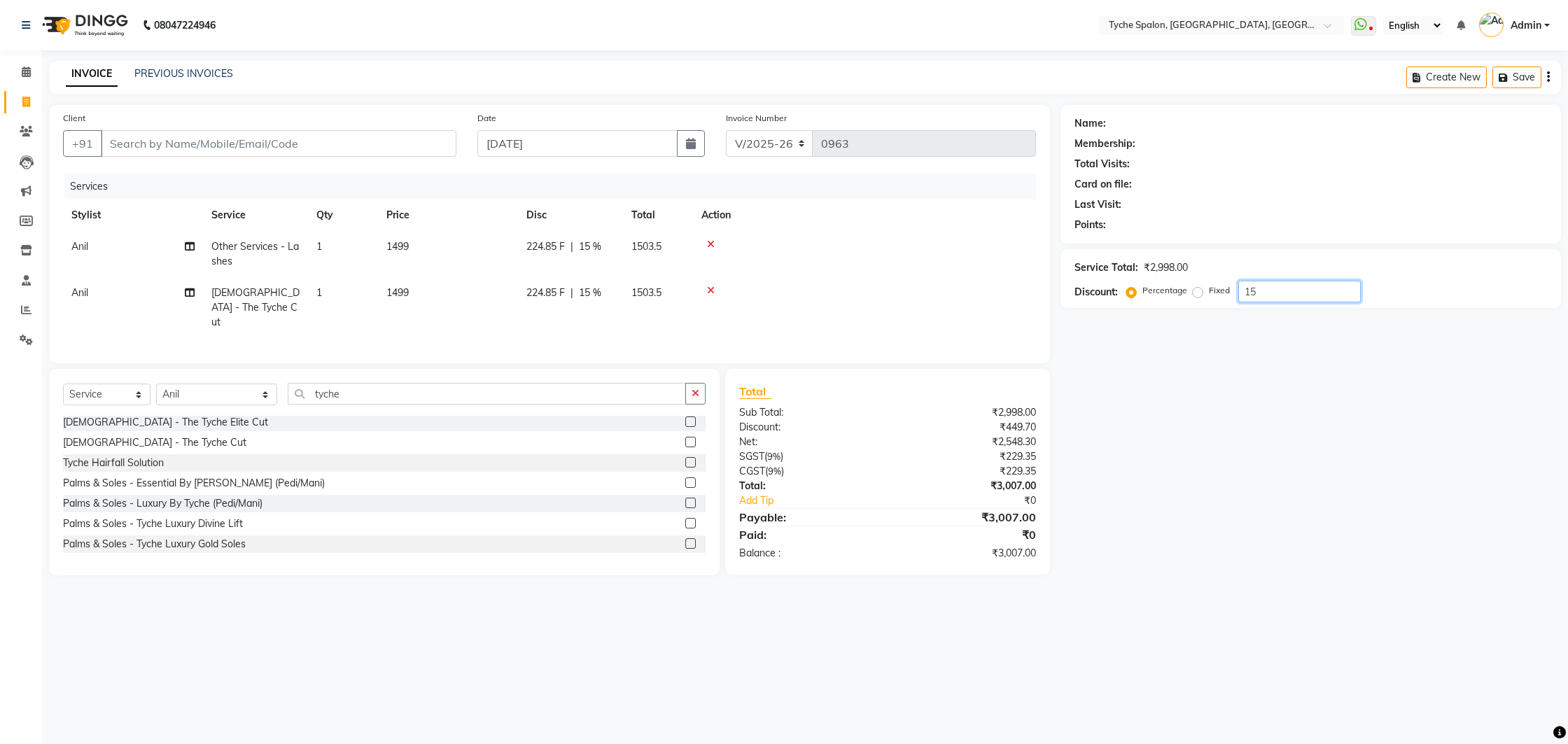
type input "1"
type input "2"
click at [711, 243] on icon at bounding box center [711, 244] width 8 height 10
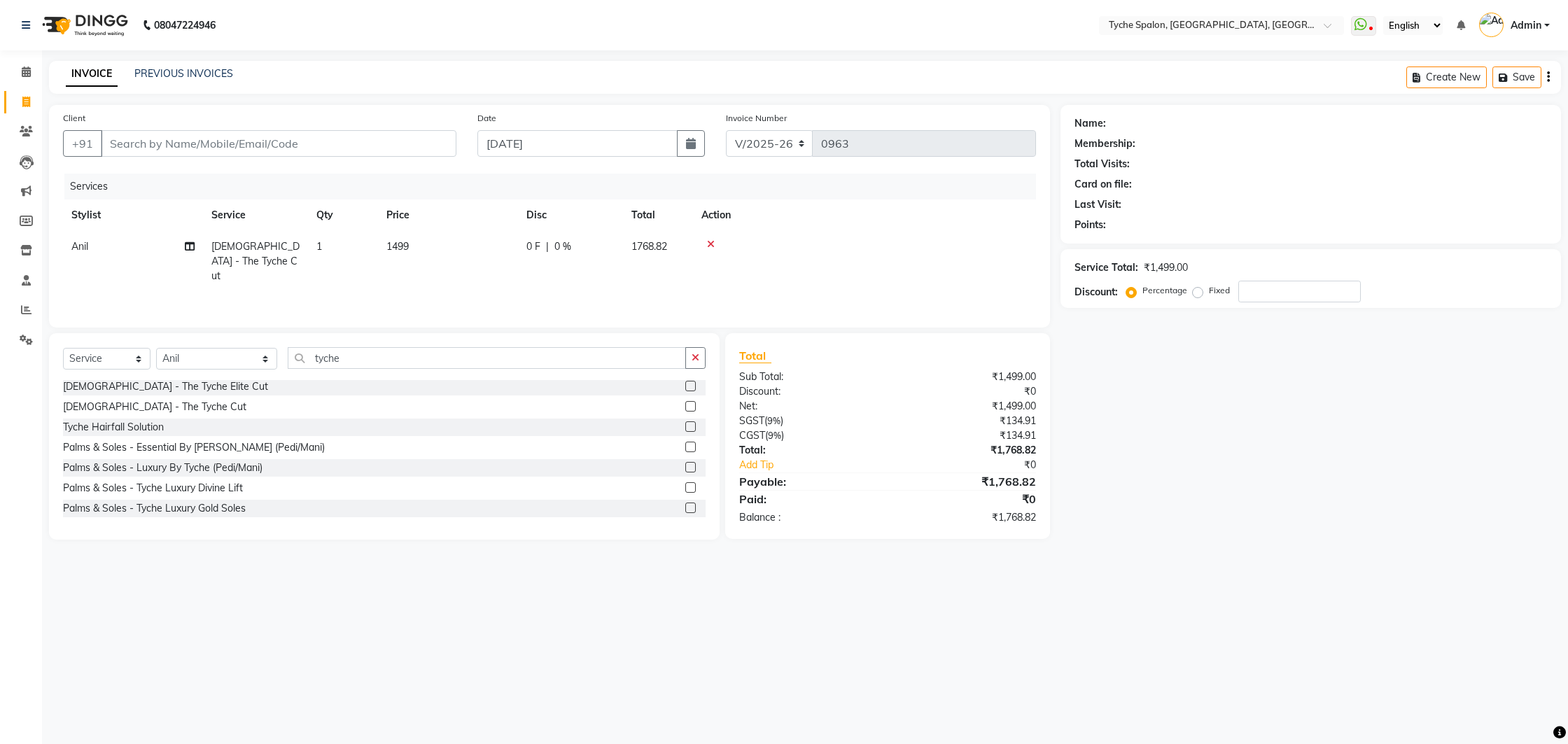
click at [708, 244] on icon at bounding box center [711, 244] width 8 height 10
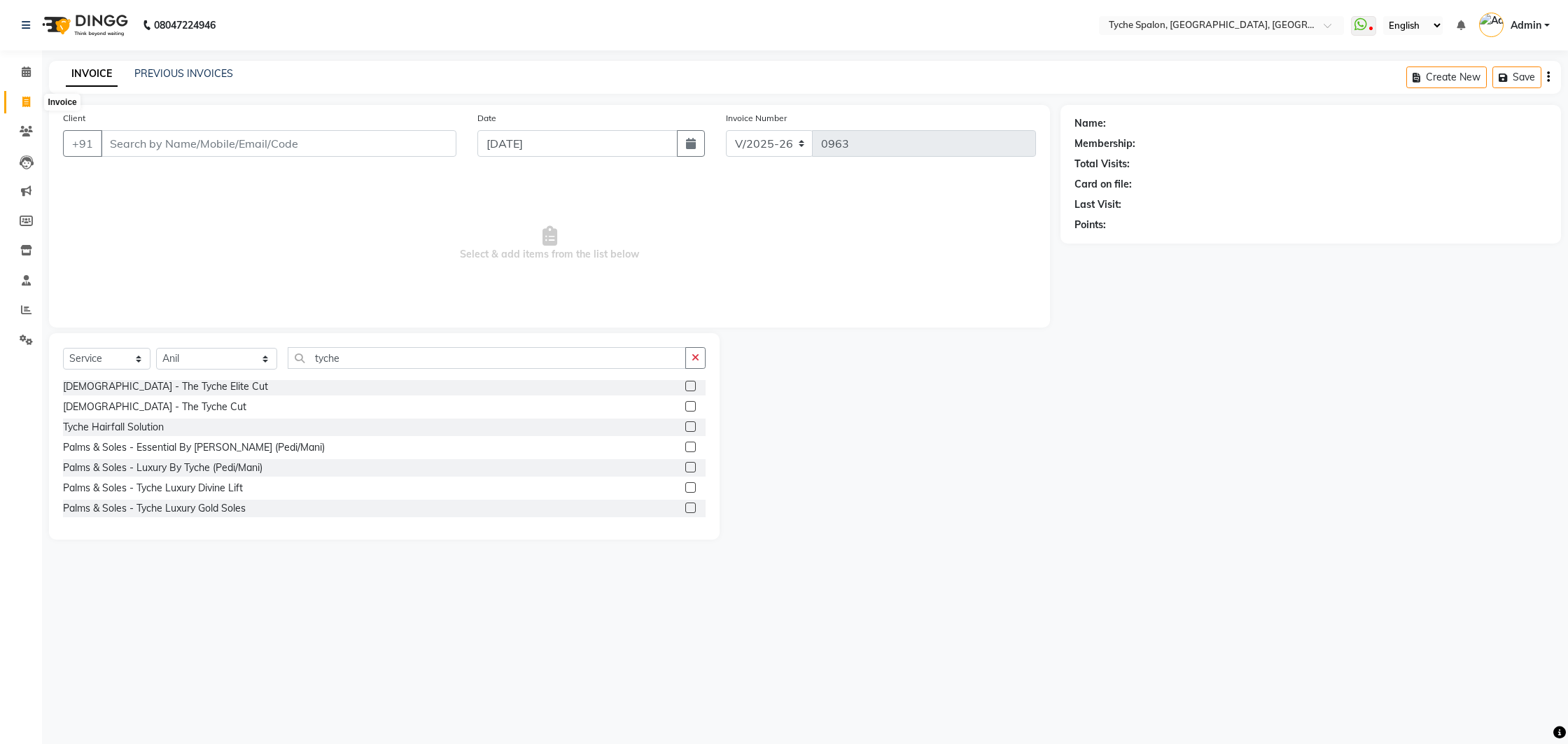
click at [29, 101] on icon at bounding box center [26, 102] width 8 height 11
drag, startPoint x: 34, startPoint y: 145, endPoint x: 4, endPoint y: 122, distance: 37.8
click at [4, 122] on li "Clients" at bounding box center [21, 132] width 42 height 30
click at [154, 154] on input "Client" at bounding box center [278, 144] width 356 height 27
click at [30, 330] on link "Settings" at bounding box center [21, 341] width 34 height 23
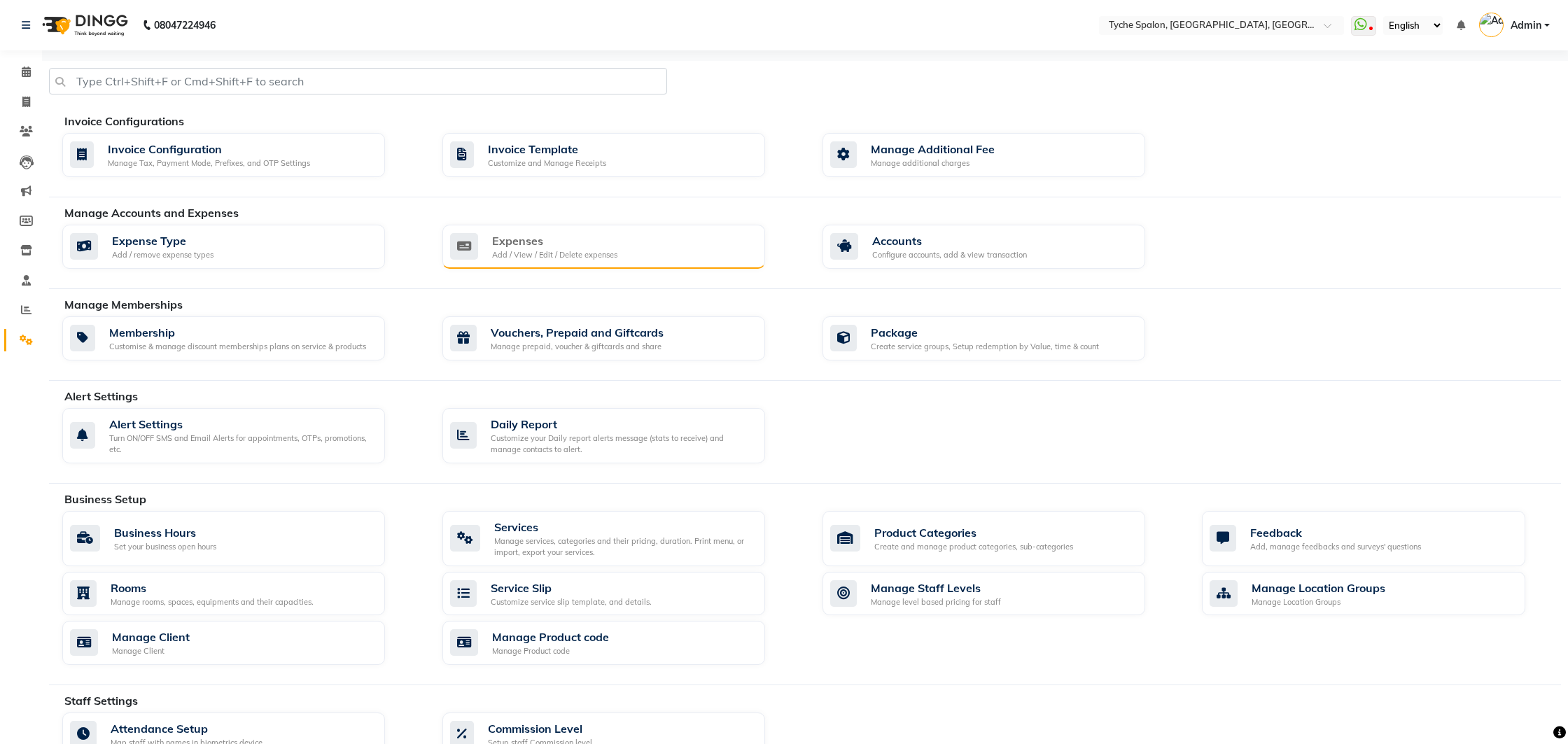
click at [590, 261] on div "Expenses Add / View / Edit / Delete expenses" at bounding box center [604, 247] width 323 height 45
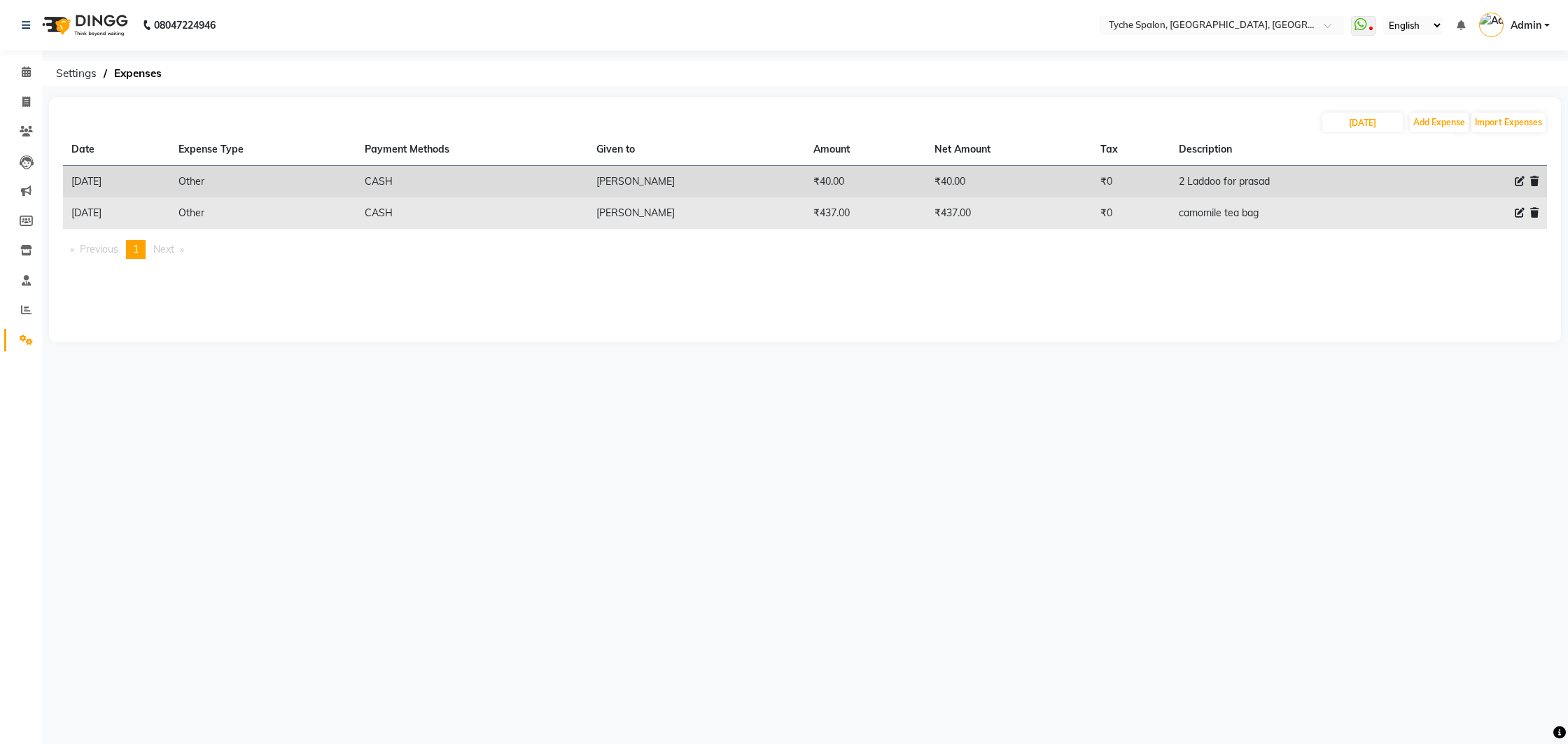
click at [1520, 213] on icon at bounding box center [1520, 212] width 10 height 10
select select "10"
select select "1"
select select "5315"
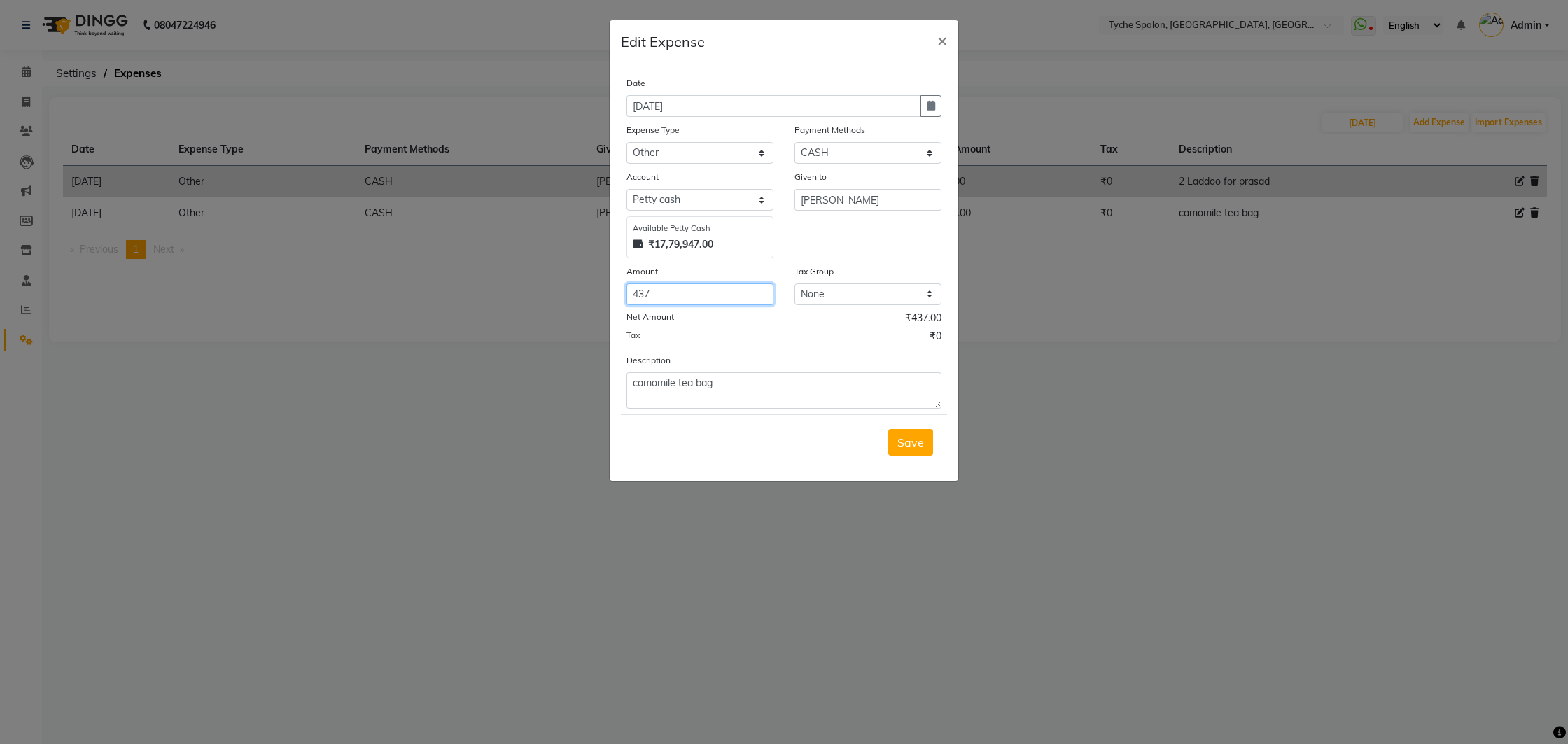
click at [643, 294] on input "437" at bounding box center [699, 294] width 147 height 21
type input "337"
click at [910, 448] on span "Save" at bounding box center [911, 442] width 27 height 14
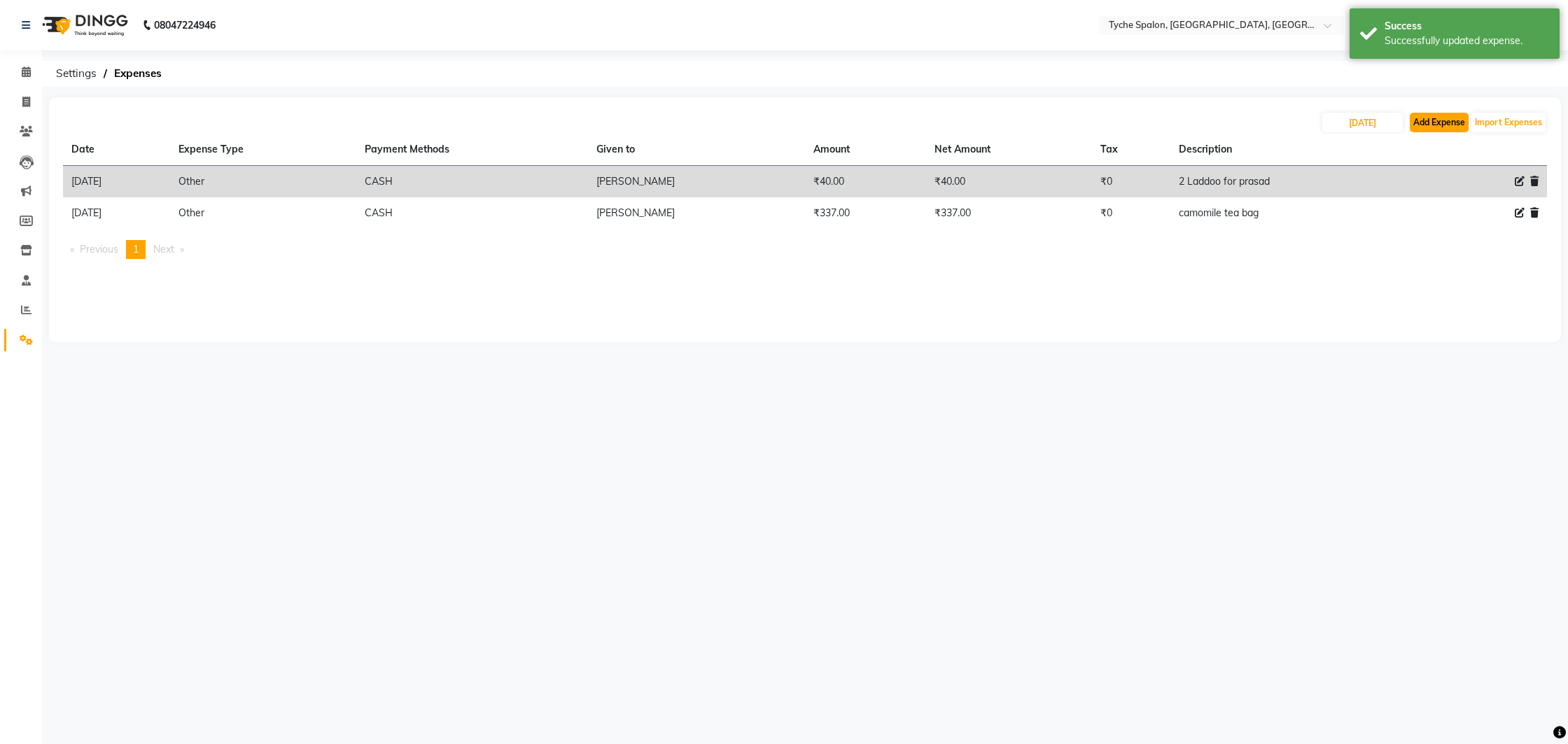
click at [1440, 122] on button "Add Expense" at bounding box center [1440, 122] width 59 height 20
select select "1"
select select "5315"
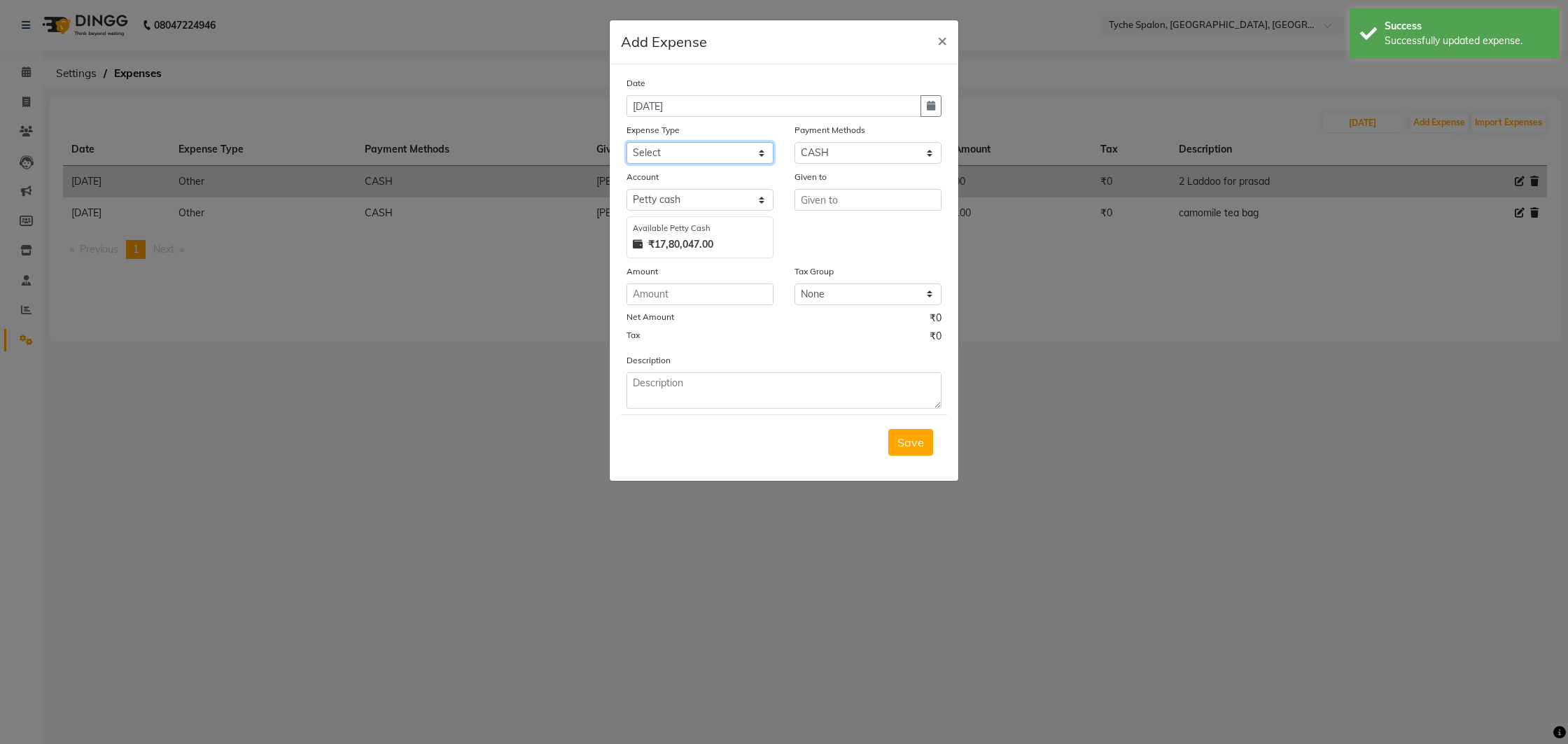
click at [677, 150] on select "Select Advance Salary Bank charges Car maintenance Cash transfer to bank Cash t…" at bounding box center [699, 153] width 147 height 21
select select "10"
click at [626, 142] on select "Select Advance Salary Bank charges Car maintenance Cash transfer to bank Cash t…" at bounding box center [699, 153] width 147 height 21
click at [854, 200] on input "text" at bounding box center [868, 200] width 147 height 21
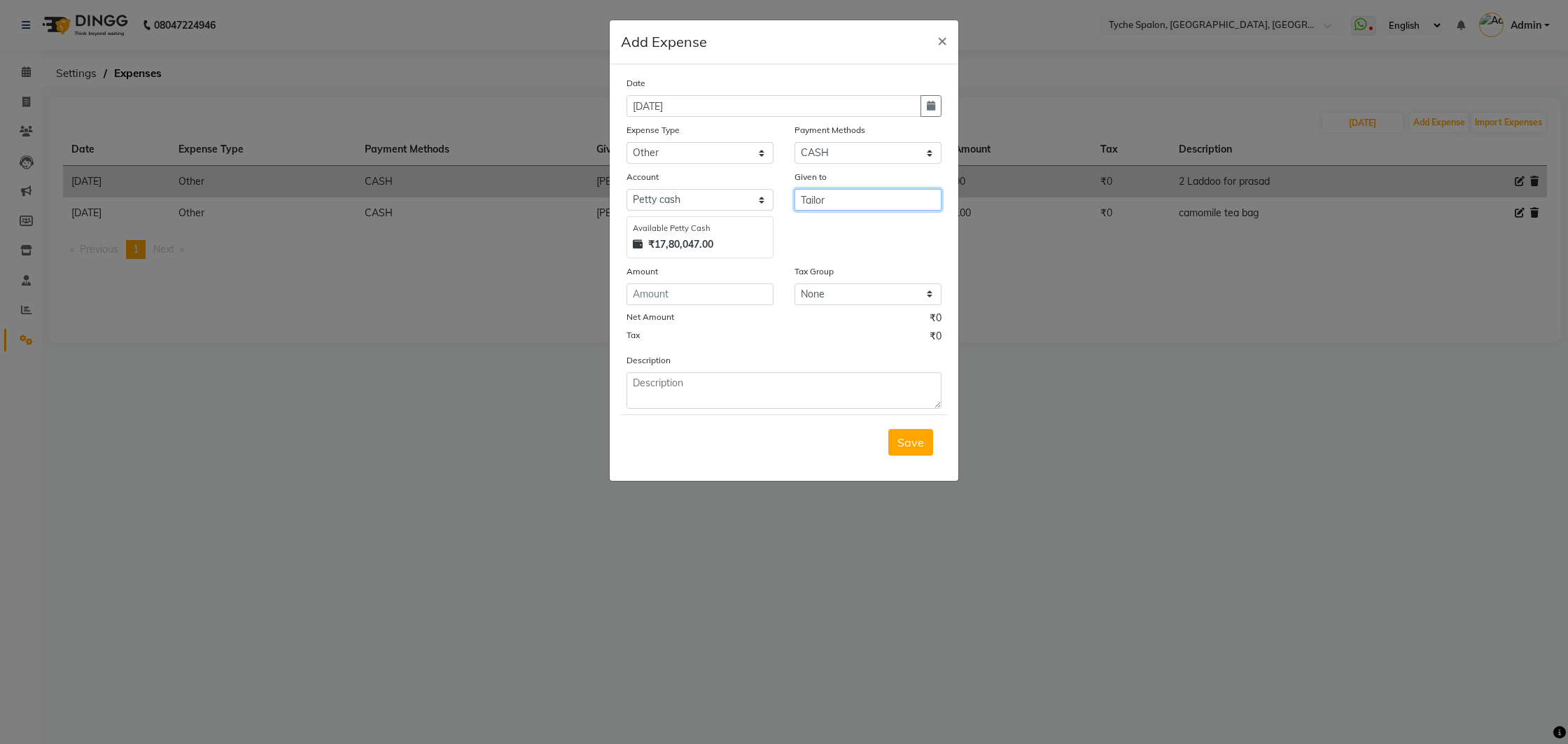
type input "Tailor"
click at [678, 300] on input "number" at bounding box center [699, 294] width 147 height 21
type input "1000"
click at [679, 395] on textarea at bounding box center [783, 391] width 315 height 37
type textarea "2"
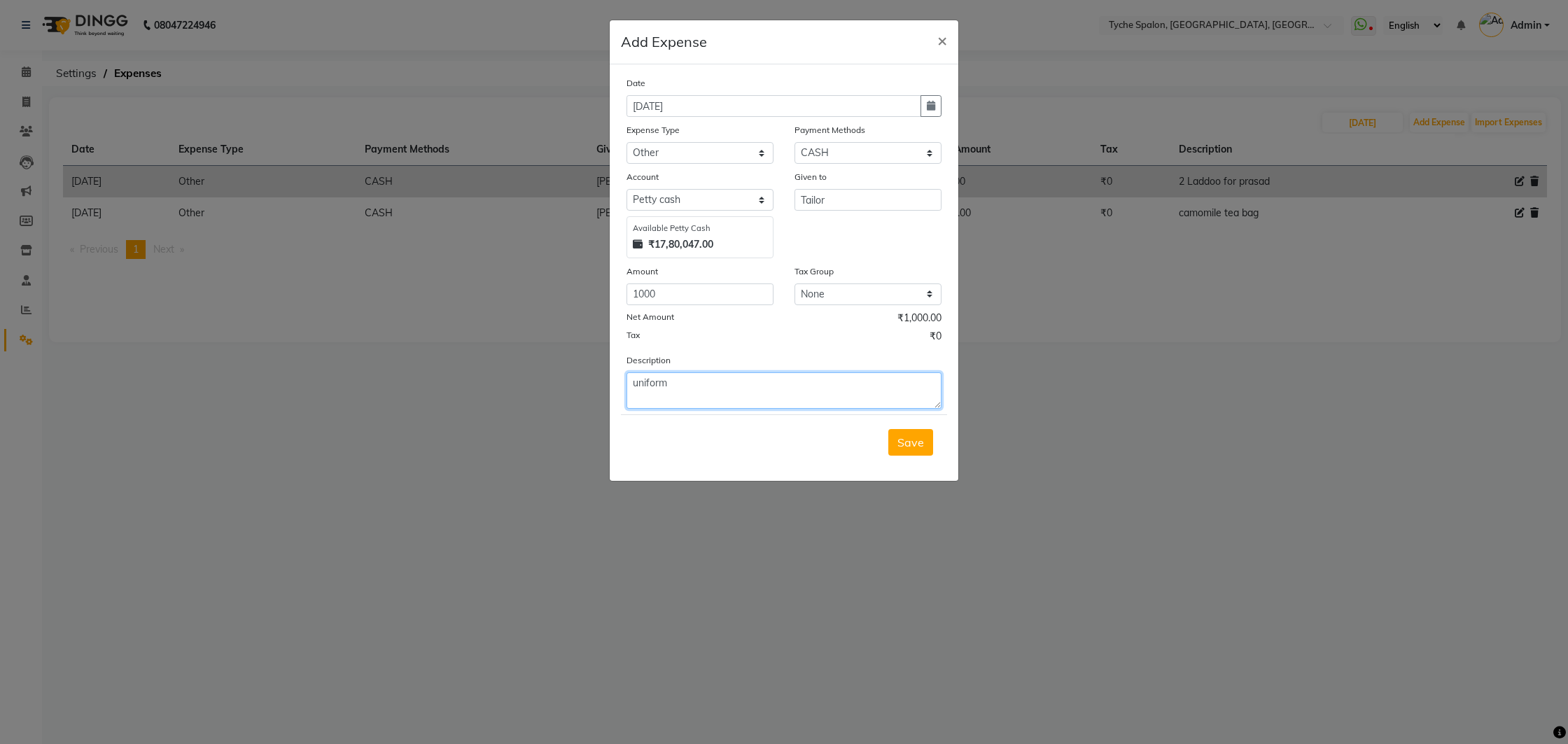
click at [632, 384] on textarea "uniform" at bounding box center [783, 391] width 315 height 37
click at [721, 384] on textarea "4 uniform" at bounding box center [783, 391] width 315 height 37
type textarea "4 uniform fittings"
click at [912, 441] on span "Save" at bounding box center [911, 442] width 27 height 14
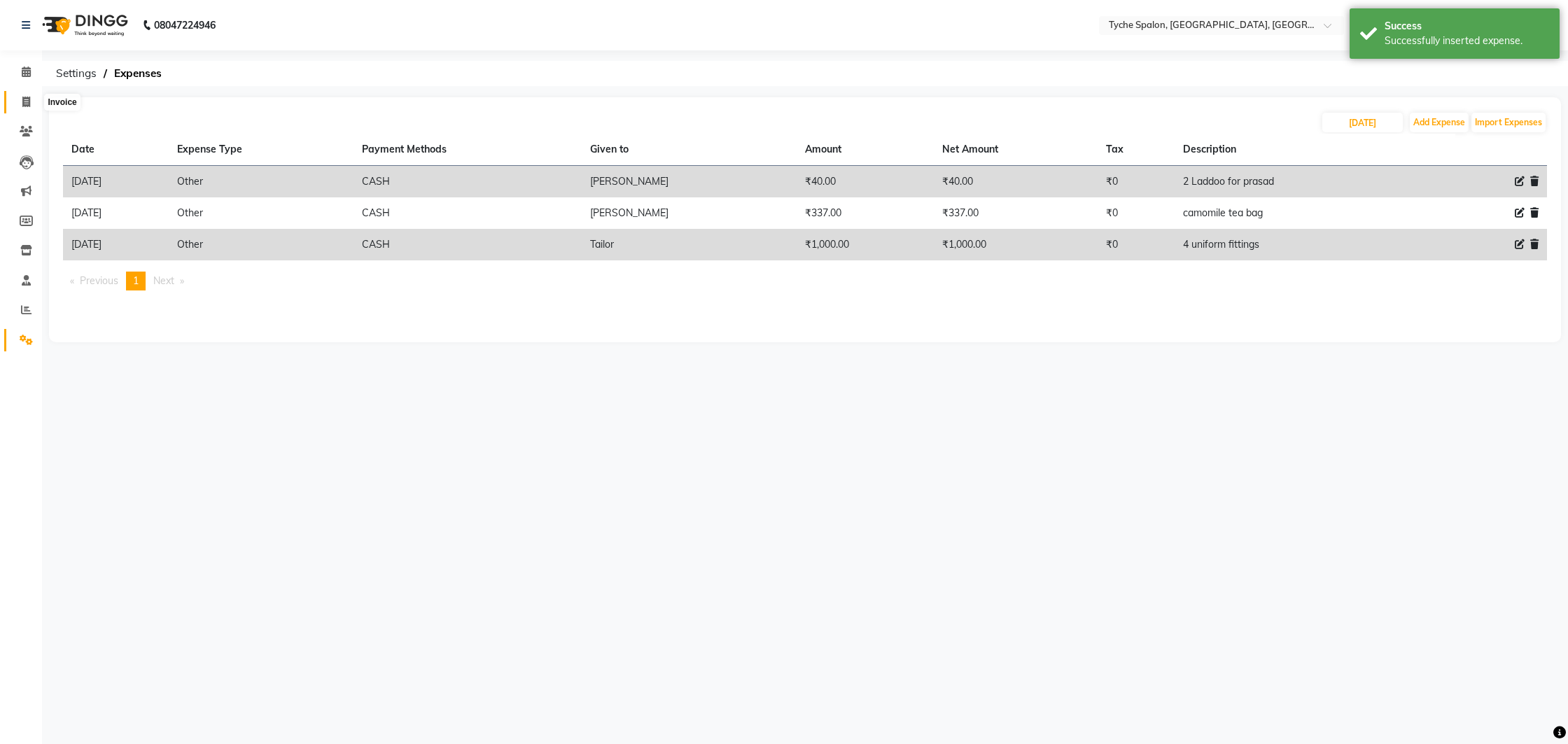
click at [14, 98] on span at bounding box center [26, 103] width 24 height 16
select select "6320"
select select "service"
